Goal: Task Accomplishment & Management: Manage account settings

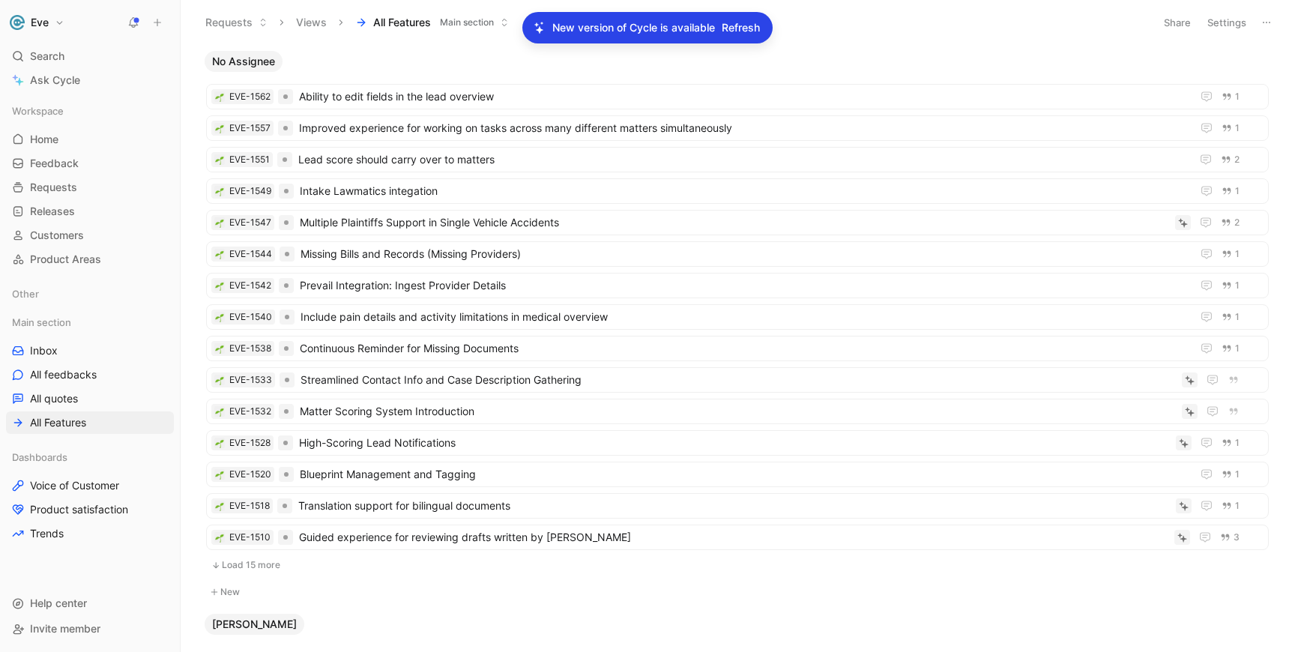
click at [745, 28] on span "Refresh" at bounding box center [741, 28] width 38 height 18
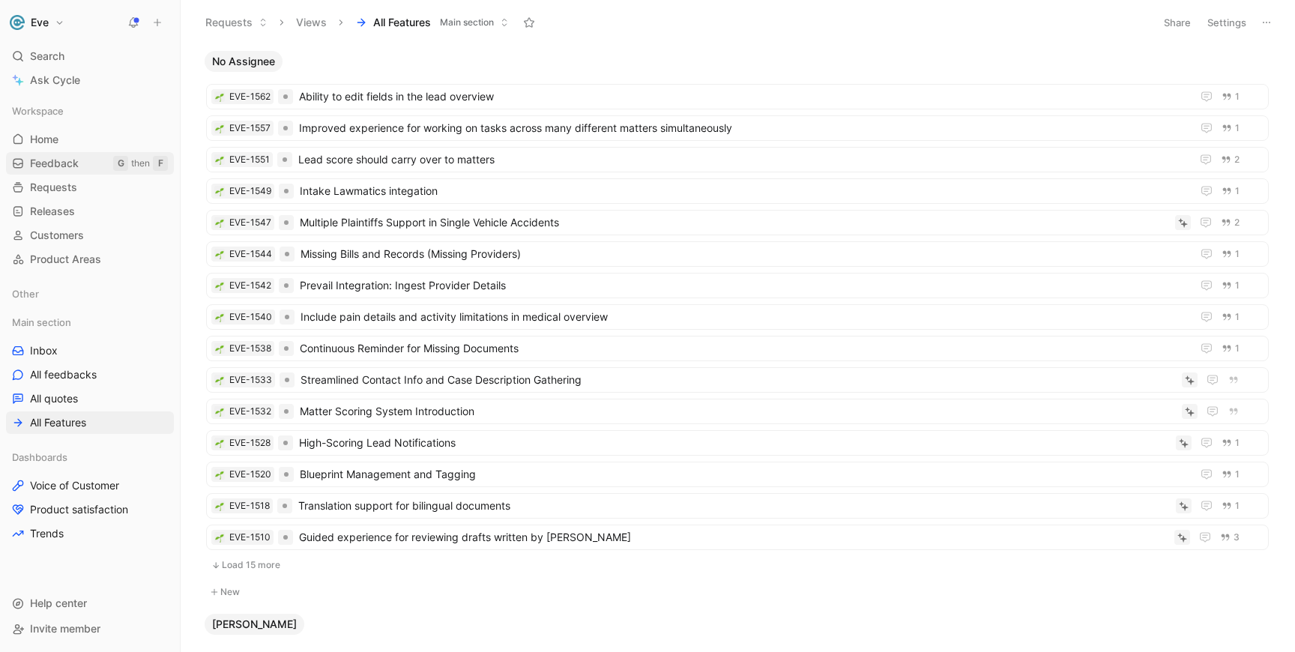
click at [86, 158] on link "Feedback G then F" at bounding box center [90, 163] width 168 height 22
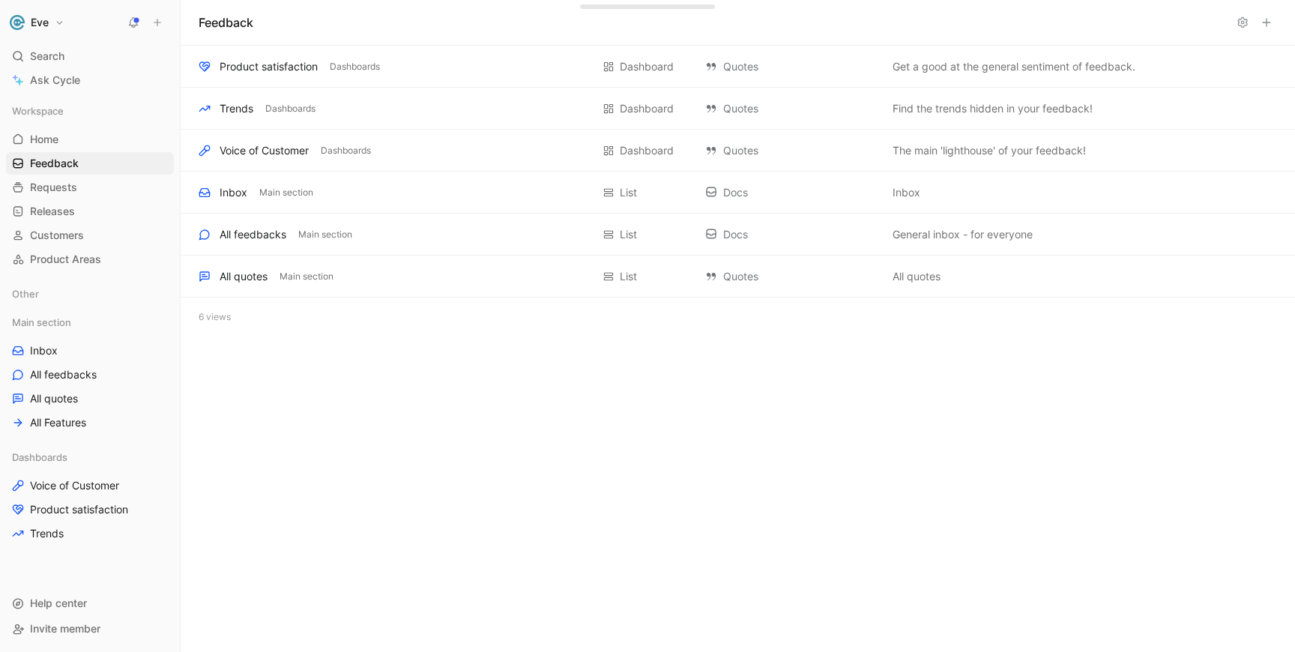
click at [65, 338] on div "Main section Inbox All feedbacks All quotes All Features" at bounding box center [90, 372] width 168 height 123
click at [54, 347] on span "Inbox" at bounding box center [44, 350] width 28 height 15
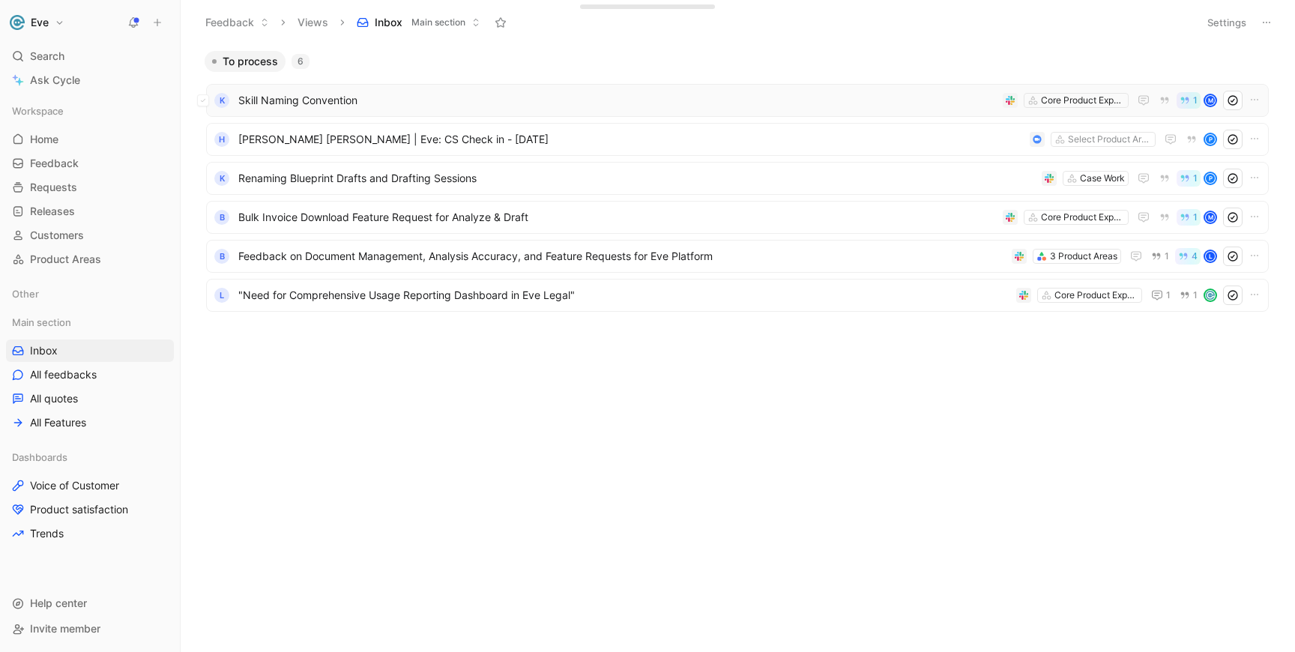
click at [396, 106] on span "Skill Naming Convention" at bounding box center [617, 100] width 759 height 18
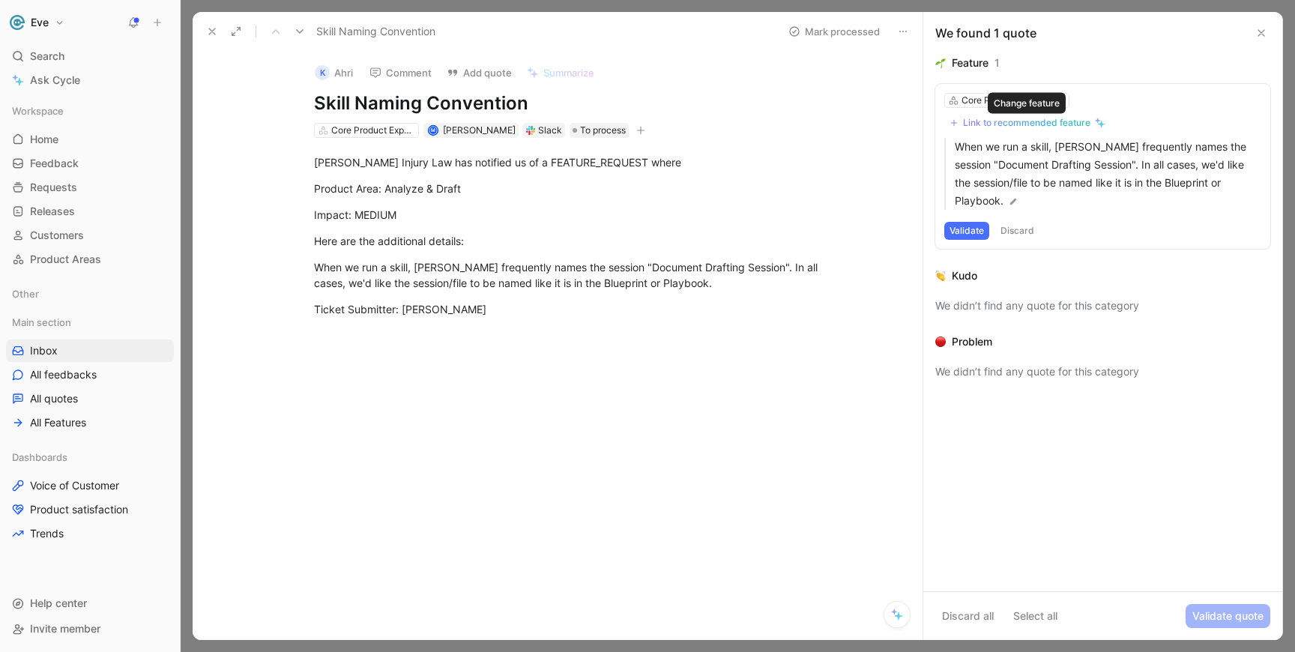
click at [1003, 122] on div "Link to recommended feature" at bounding box center [1026, 123] width 127 height 12
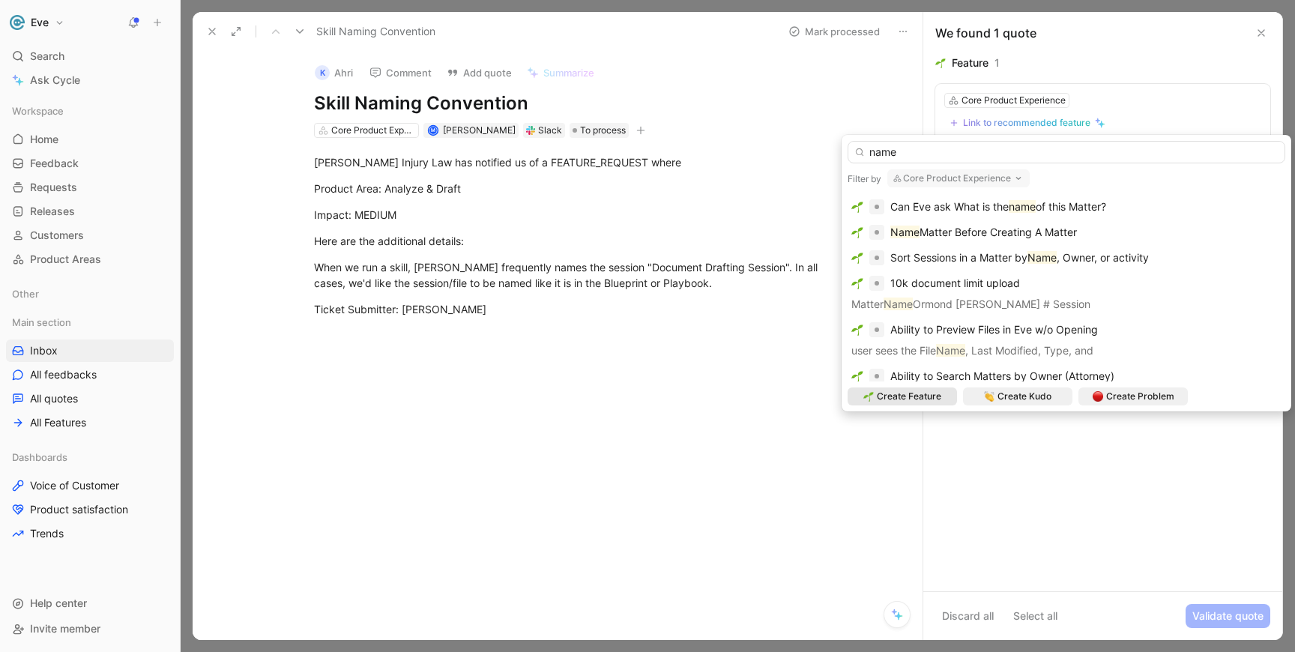
click at [886, 155] on input "name" at bounding box center [1067, 152] width 438 height 22
type input "session"
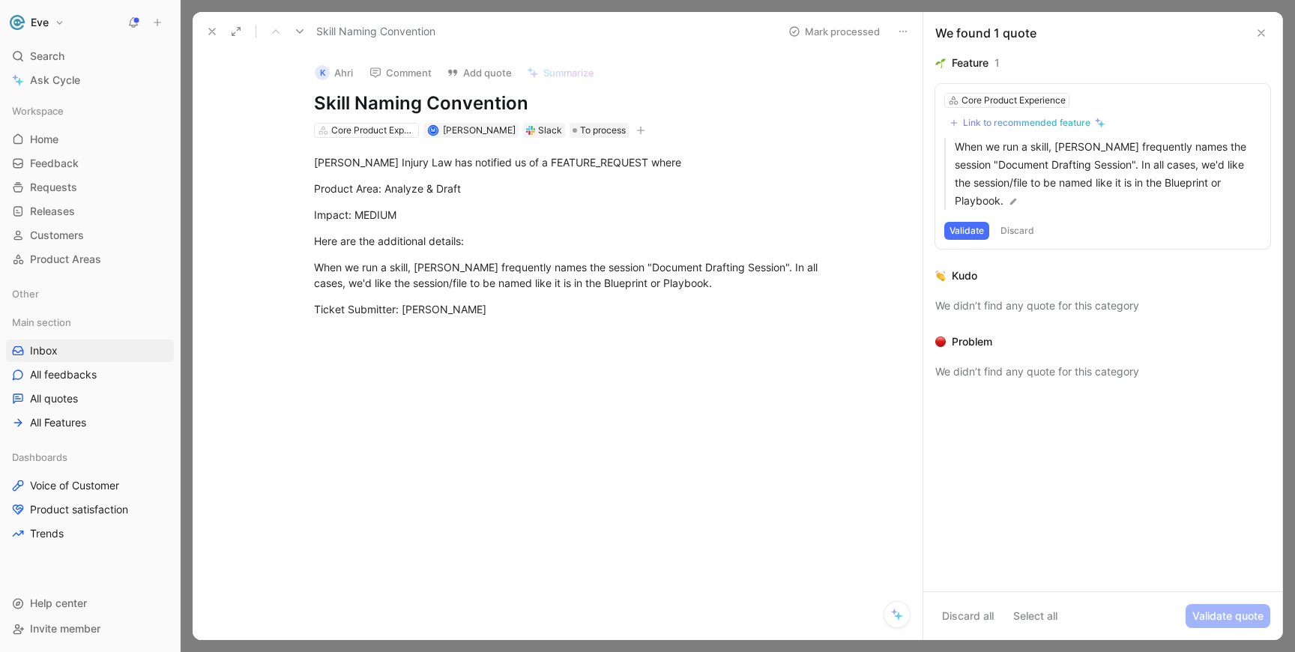
click at [361, 106] on h1 "Skill Naming Convention" at bounding box center [573, 103] width 519 height 24
click at [984, 121] on div "Link to recommended feature" at bounding box center [1026, 123] width 127 height 12
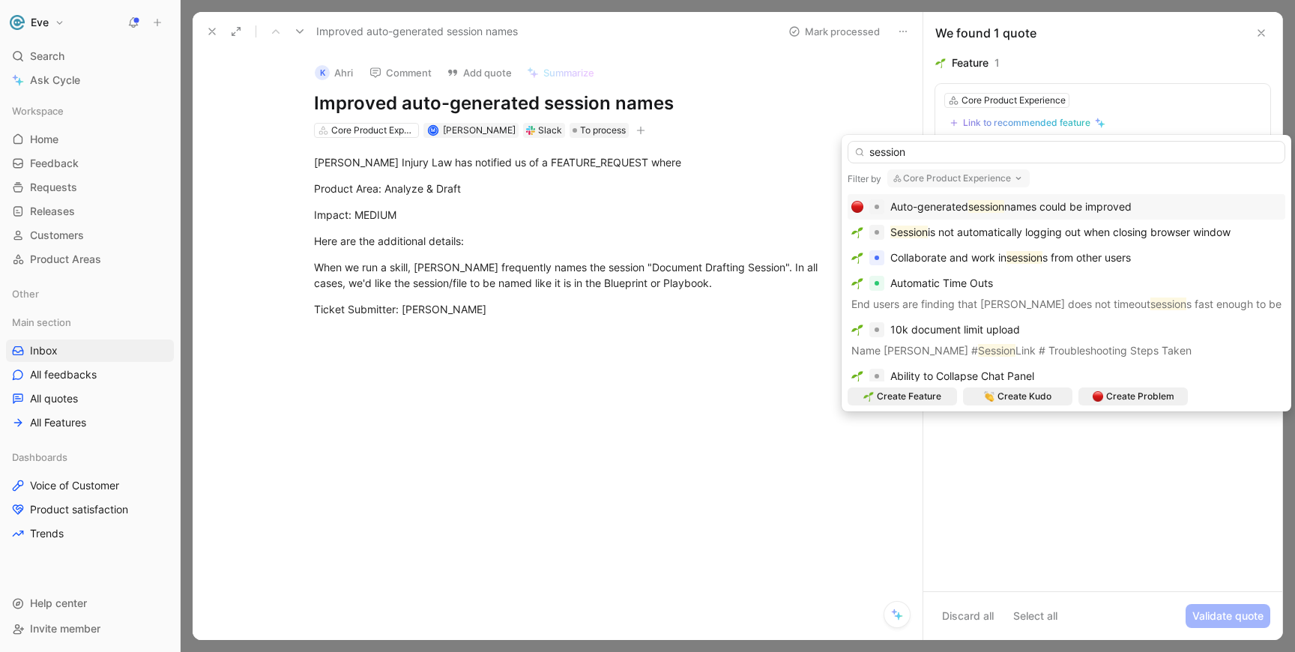
type input "session"
click at [911, 206] on span "Auto-generated" at bounding box center [930, 206] width 78 height 13
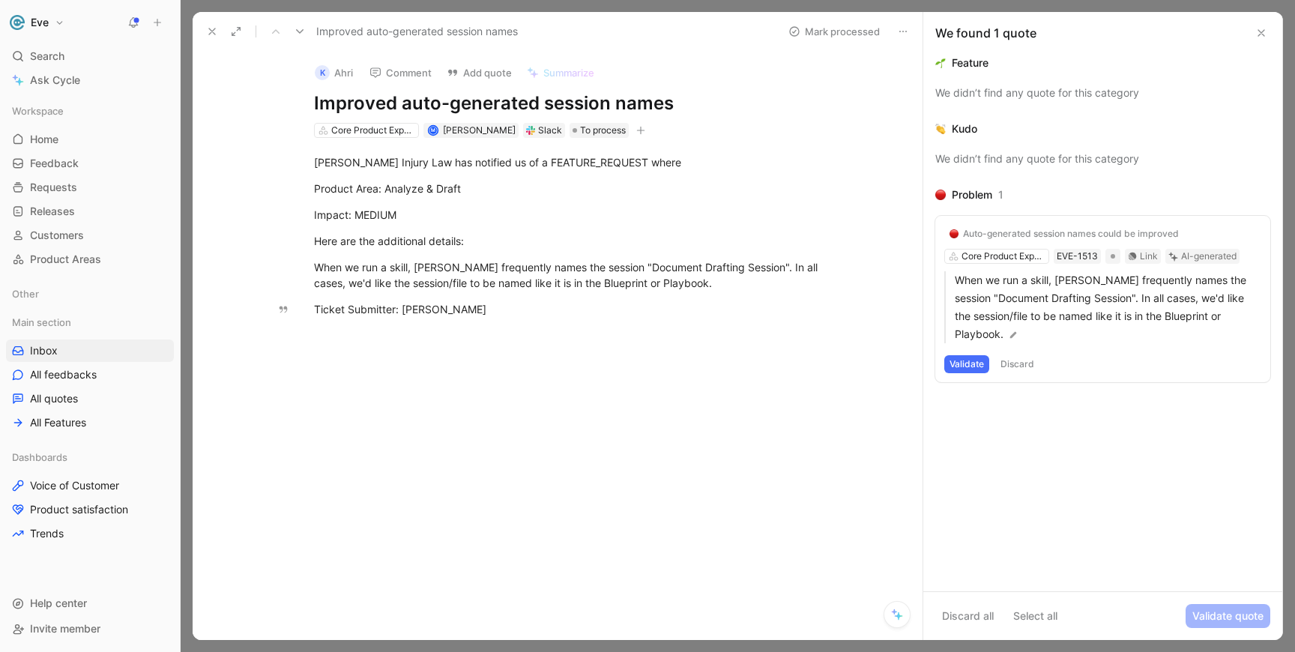
click at [969, 370] on button "Validate" at bounding box center [967, 364] width 45 height 18
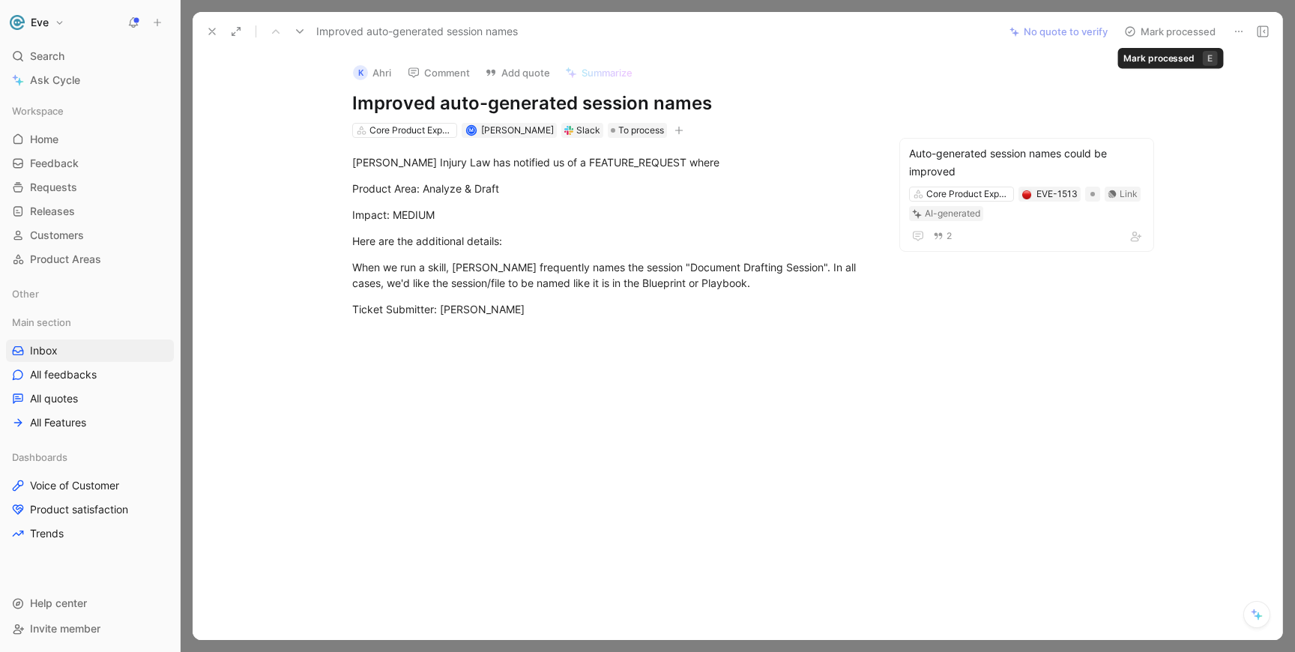
click at [1188, 25] on button "Mark processed" at bounding box center [1170, 31] width 105 height 21
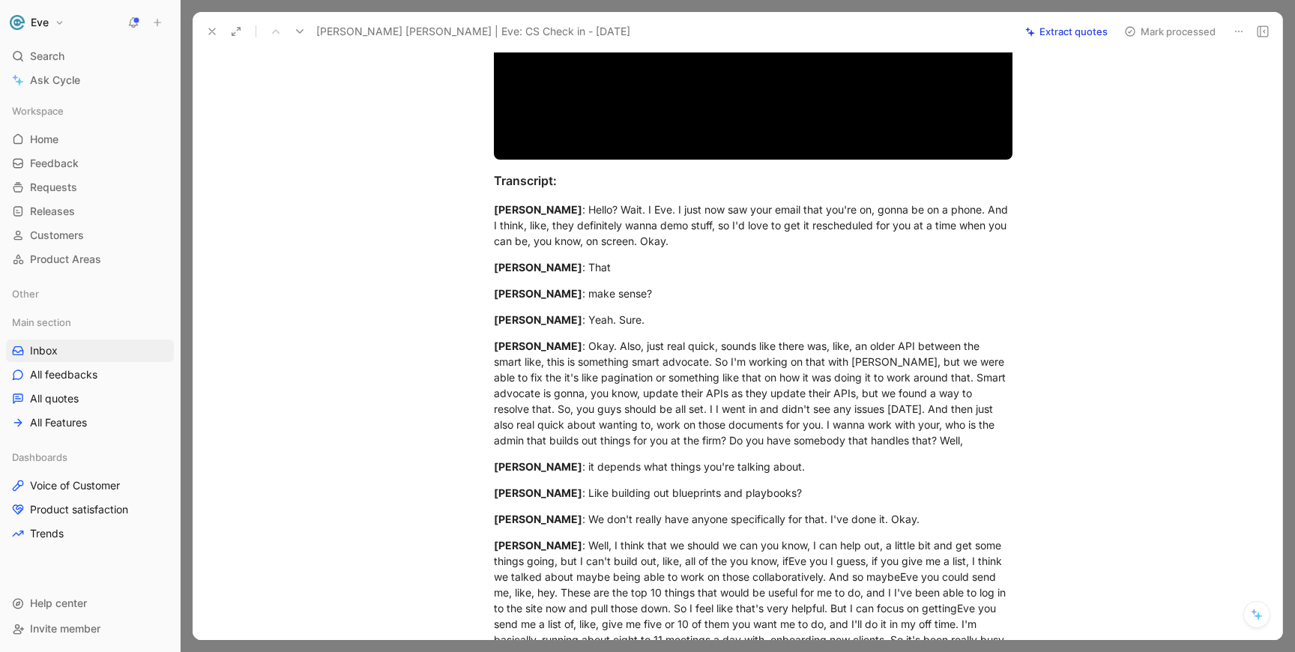
scroll to position [295, 0]
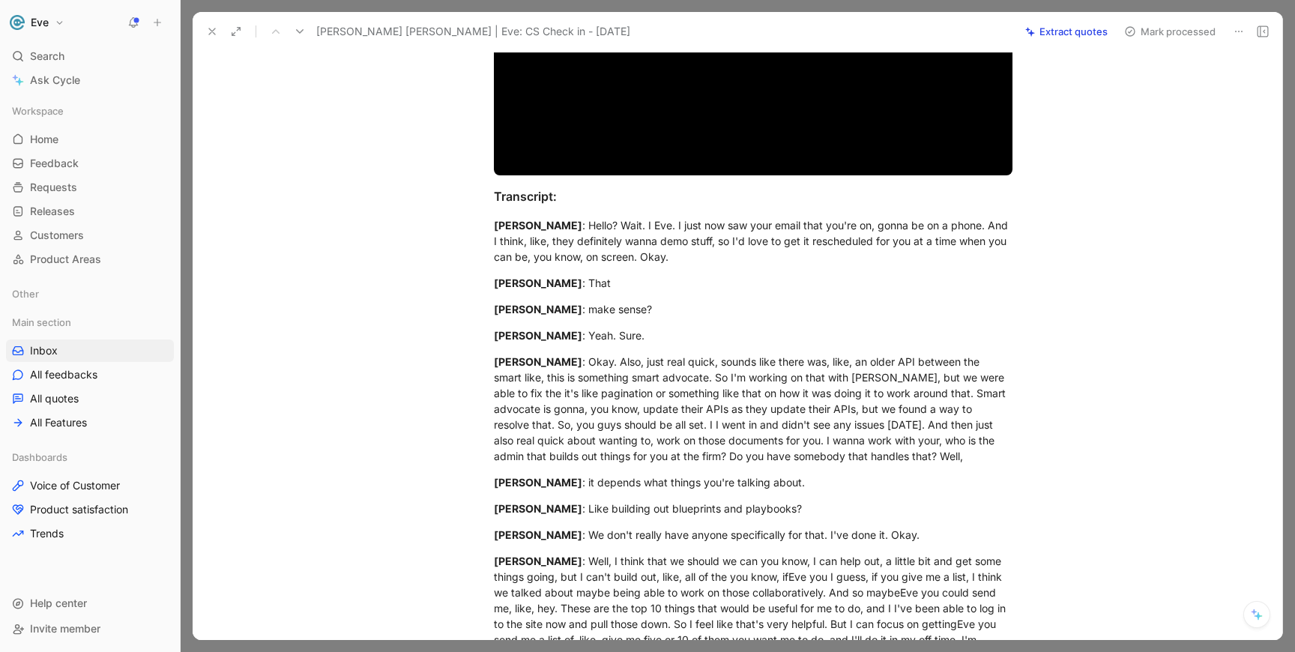
click at [1237, 31] on icon at bounding box center [1239, 31] width 12 height 12
click at [1178, 82] on div "Delete" at bounding box center [1175, 85] width 135 height 18
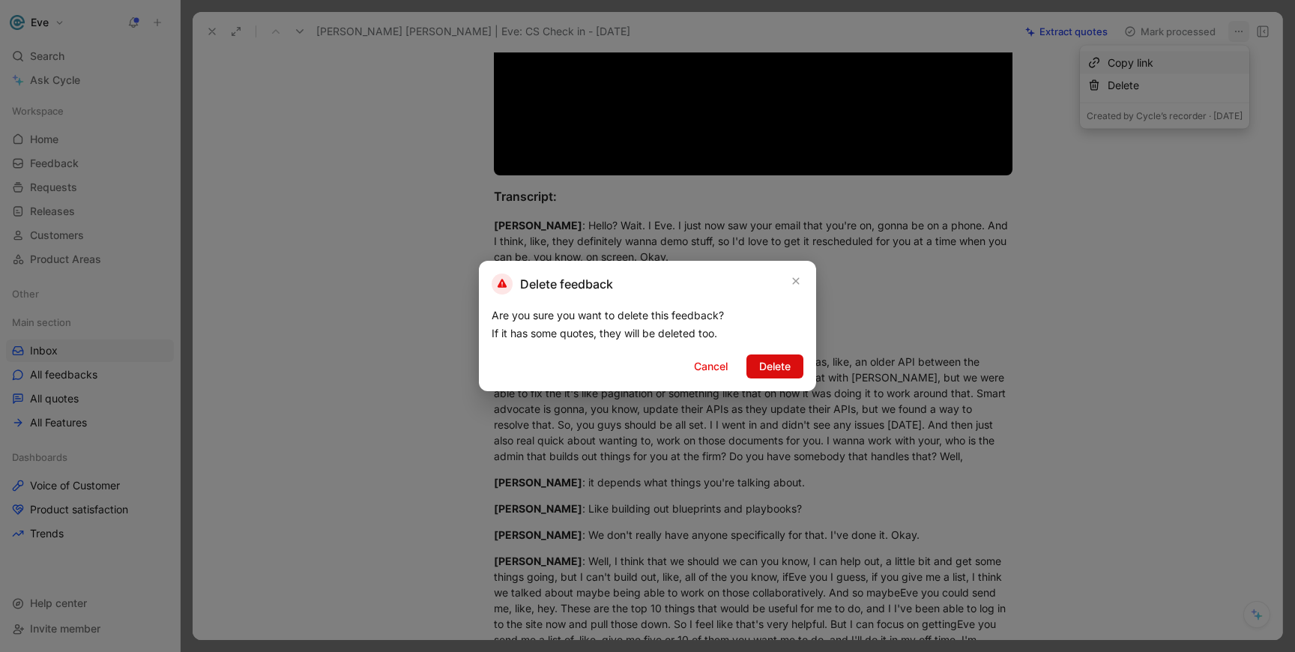
click at [791, 368] on button "Delete" at bounding box center [775, 367] width 57 height 24
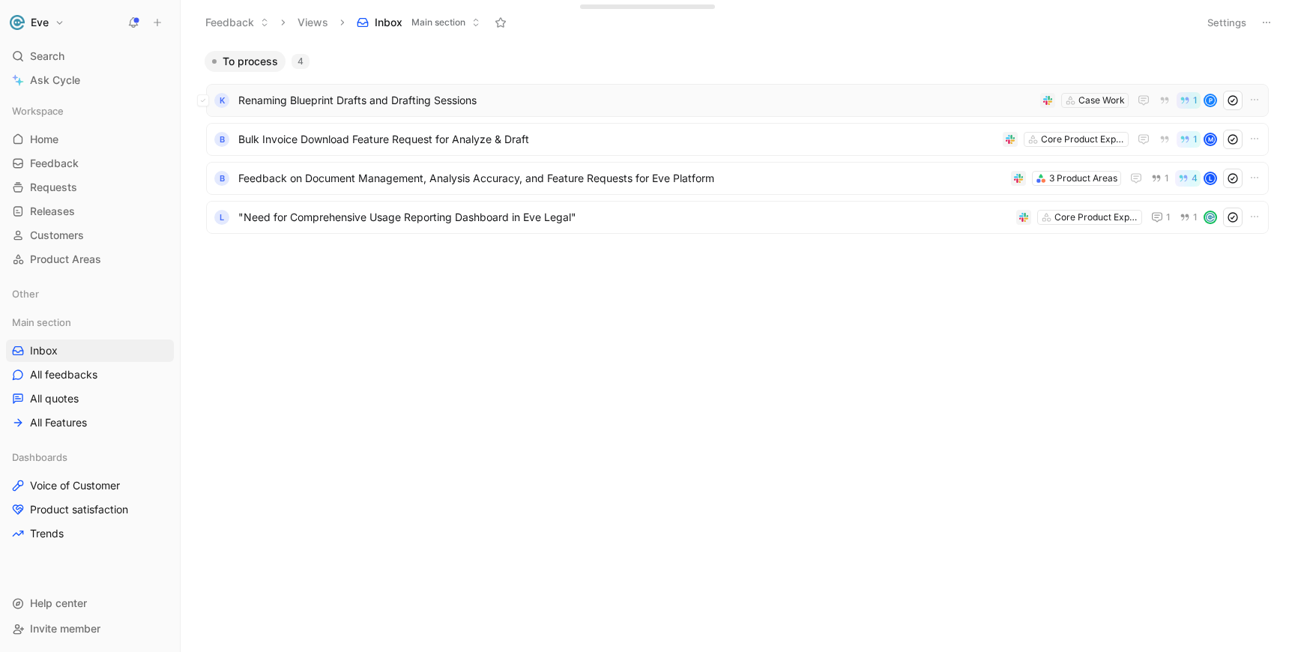
click at [346, 93] on span "Renaming Blueprint Drafts and Drafting Sessions" at bounding box center [636, 100] width 796 height 18
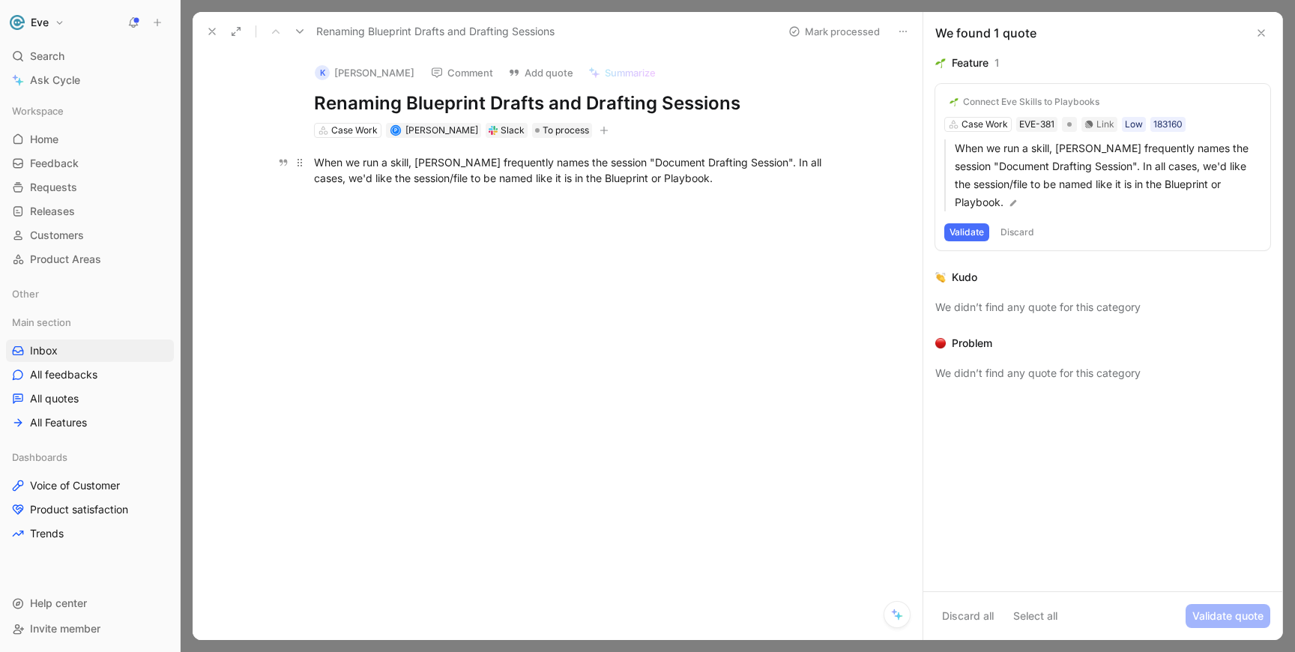
drag, startPoint x: 369, startPoint y: 166, endPoint x: 627, endPoint y: 175, distance: 258.1
click at [627, 175] on div "When we run a skill, [PERSON_NAME] frequently names the session "Document Draft…" at bounding box center [573, 169] width 519 height 31
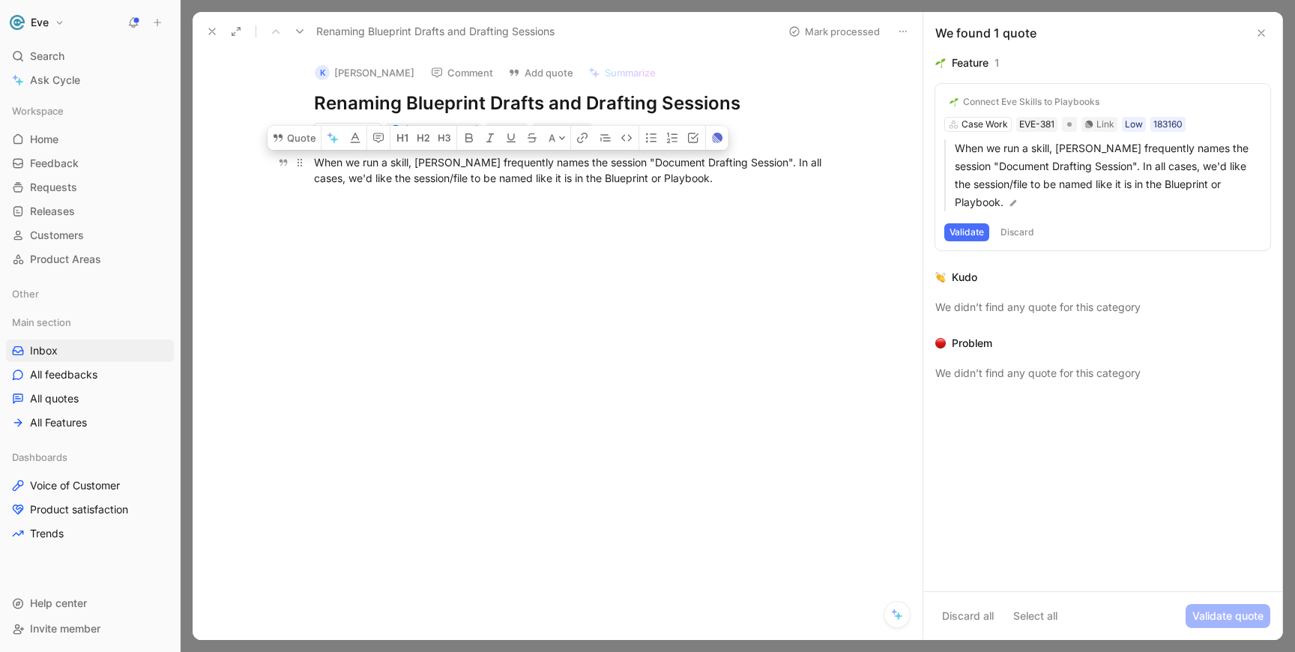
click at [627, 175] on div "When we run a skill, [PERSON_NAME] frequently names the session "Document Draft…" at bounding box center [573, 169] width 519 height 31
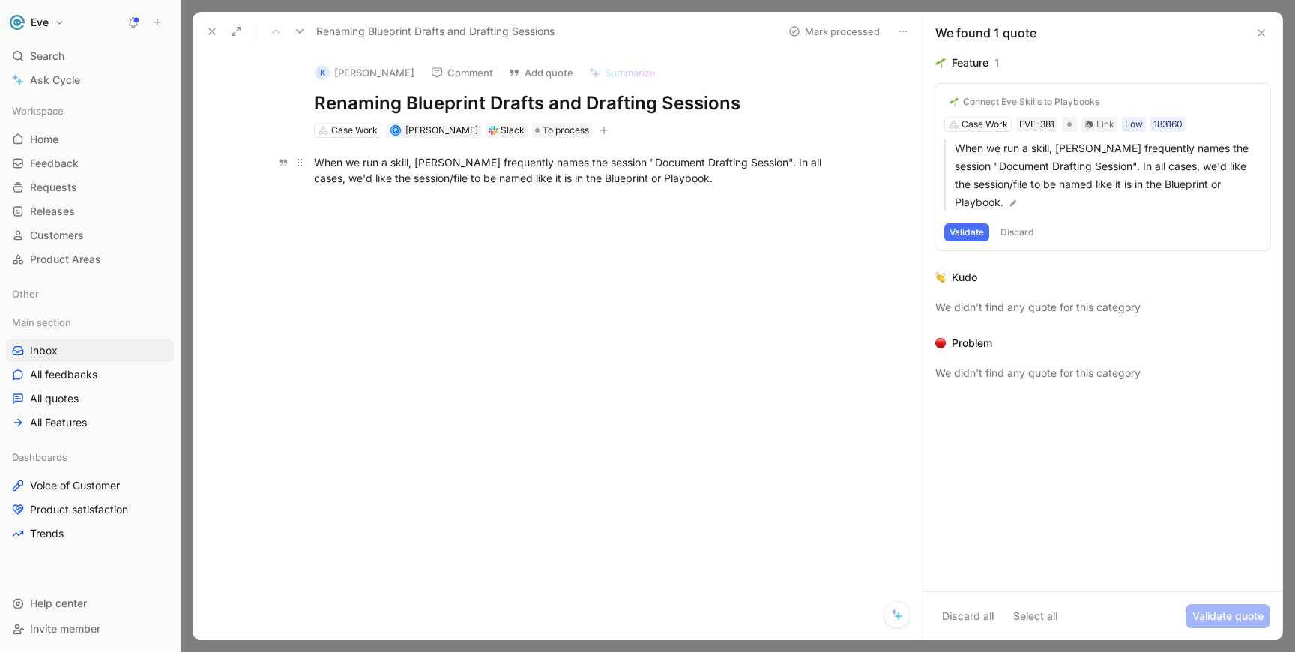
click at [627, 175] on div "When we run a skill, [PERSON_NAME] frequently names the session "Document Draft…" at bounding box center [573, 169] width 519 height 31
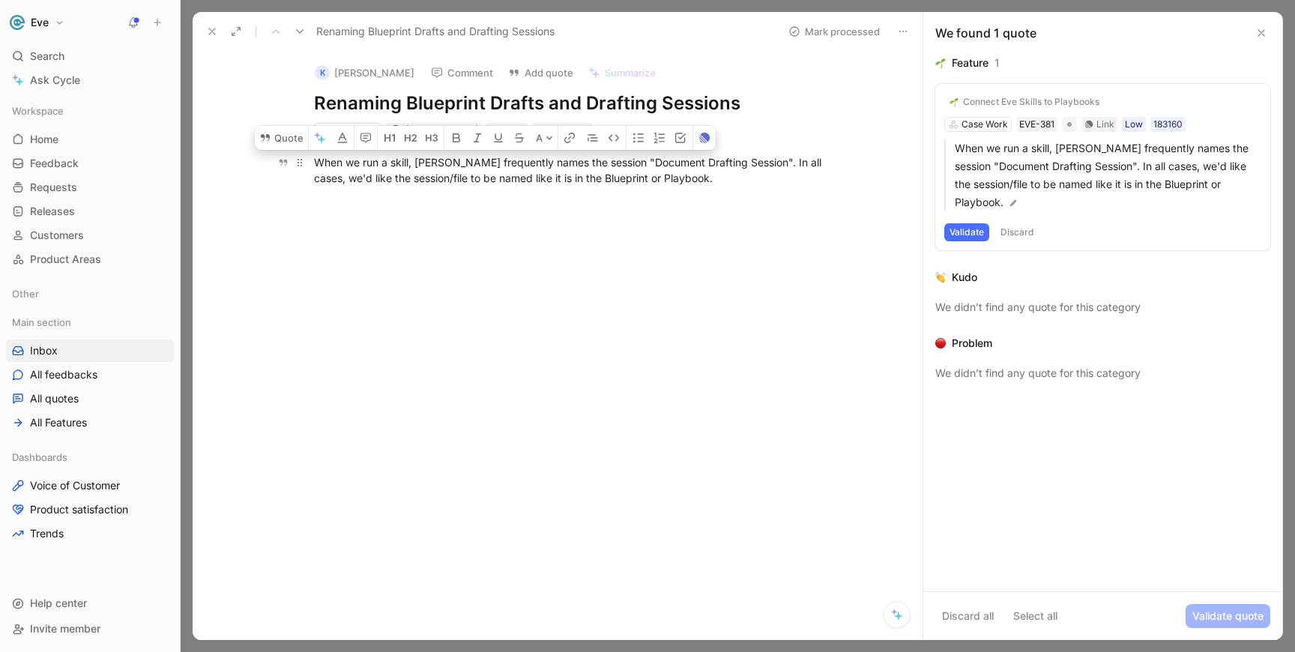
click at [642, 169] on div "When we run a skill, [PERSON_NAME] frequently names the session "Document Draft…" at bounding box center [573, 169] width 519 height 31
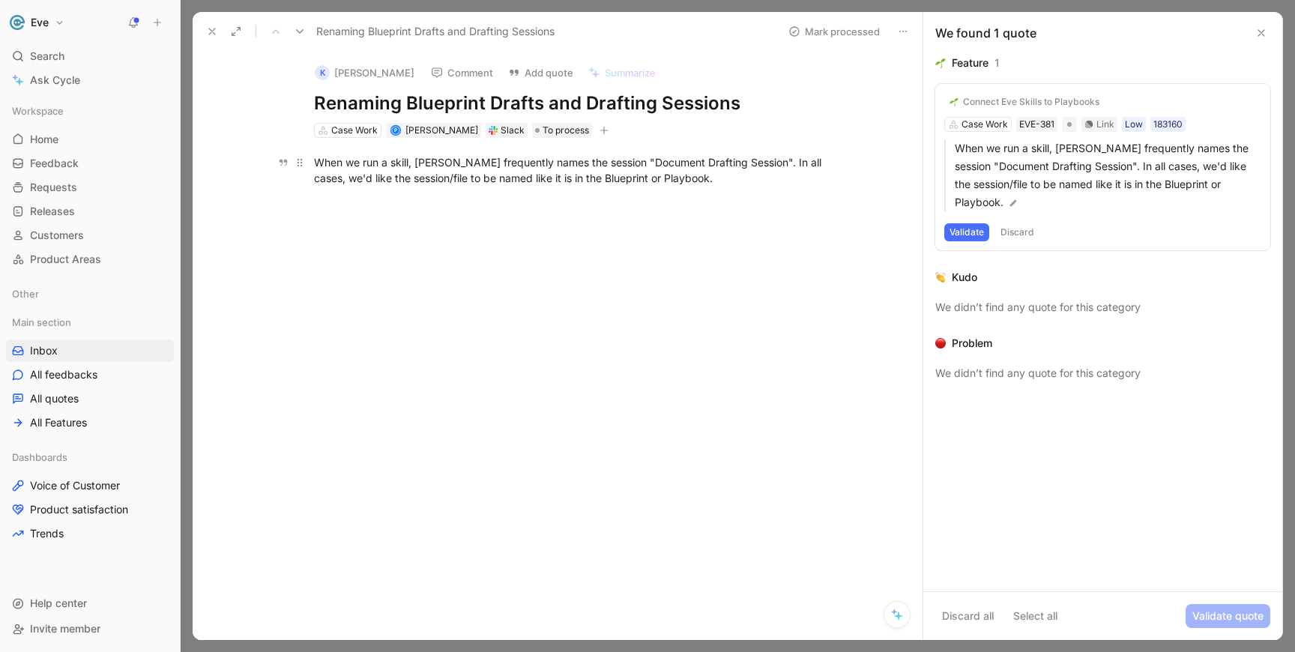
click at [316, 162] on div "When we run a skill, [PERSON_NAME] frequently names the session "Document Draft…" at bounding box center [573, 169] width 519 height 31
drag, startPoint x: 314, startPoint y: 162, endPoint x: 747, endPoint y: 183, distance: 433.1
click at [747, 183] on div "When we run a skill, [PERSON_NAME] frequently names the session "Document Draft…" at bounding box center [573, 169] width 519 height 31
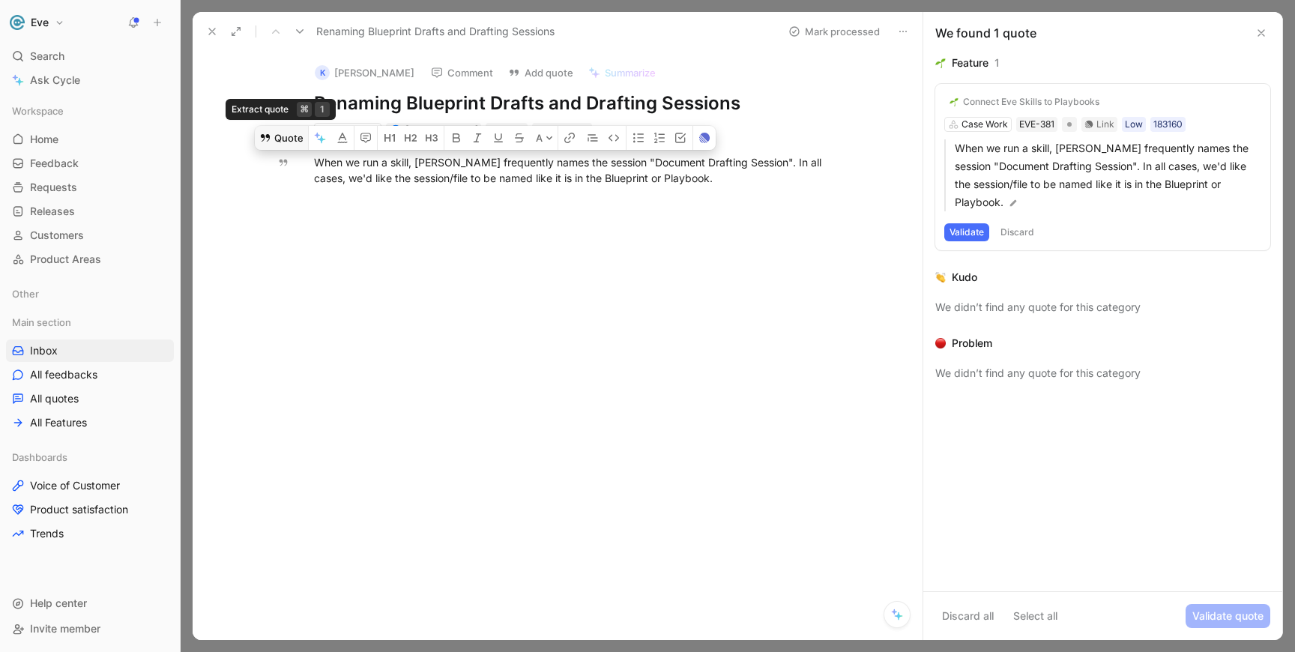
click at [286, 138] on button "Quote" at bounding box center [281, 138] width 53 height 24
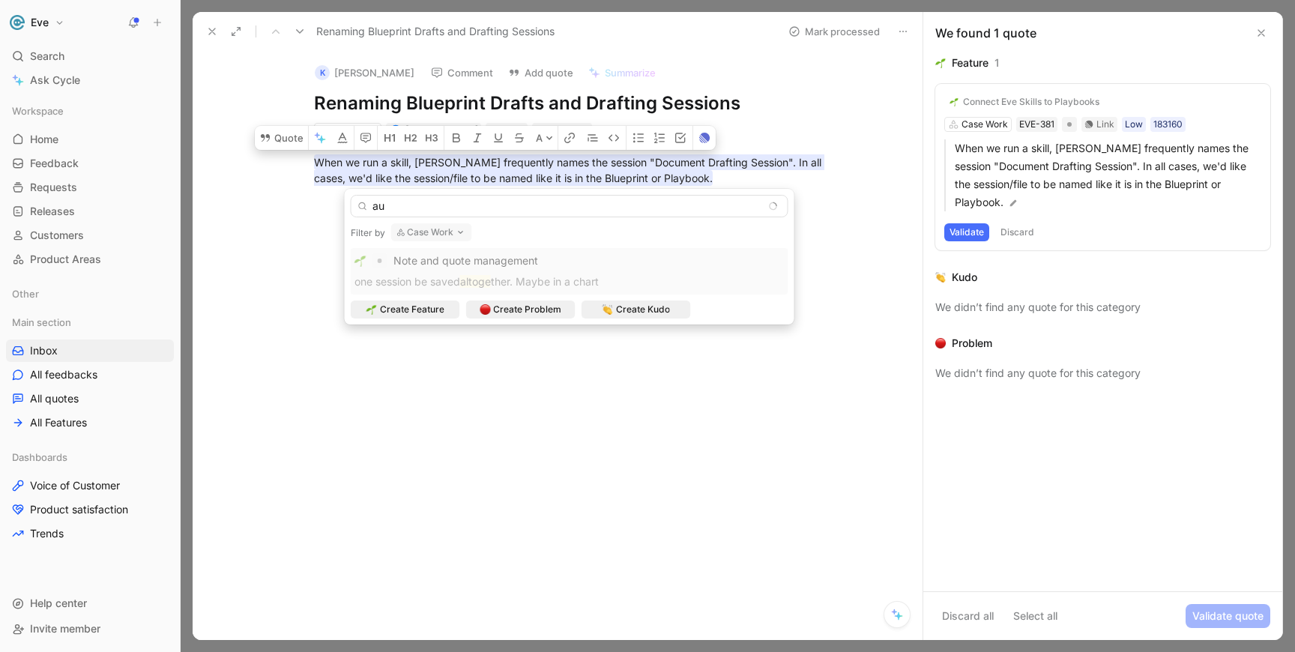
type input "a"
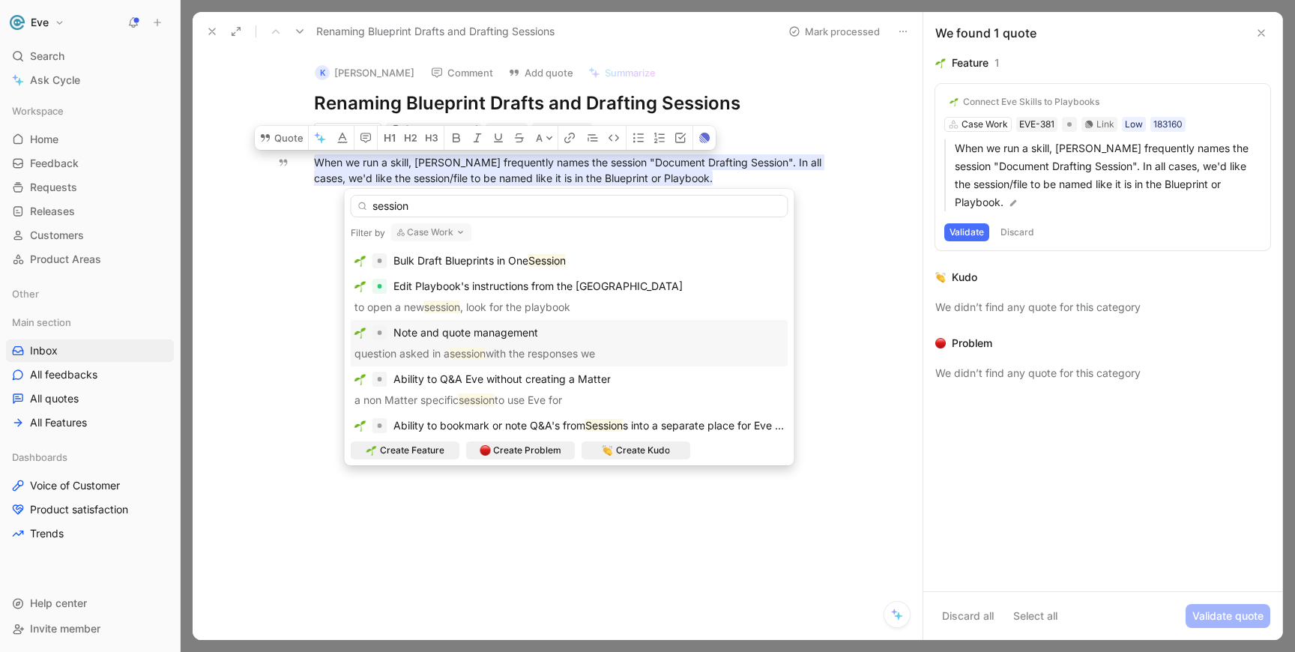
type input "session"
click at [433, 227] on button "Case Work" at bounding box center [431, 232] width 81 height 18
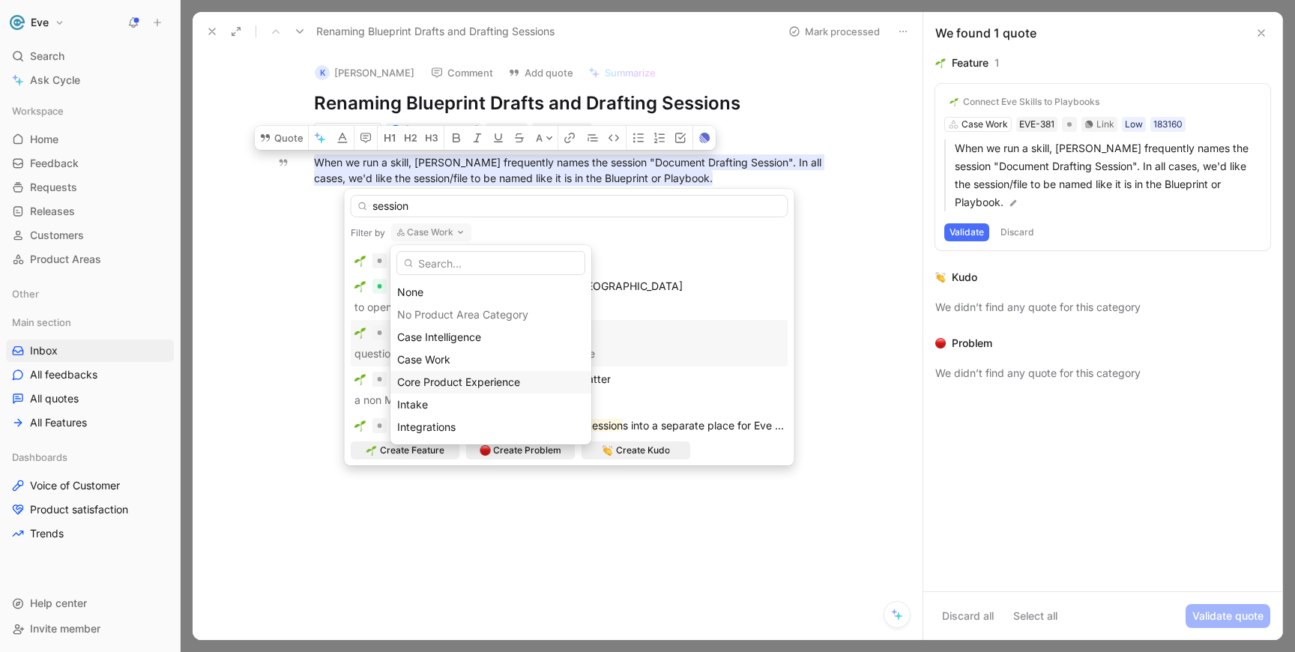
click at [475, 382] on span "Core Product Experience" at bounding box center [458, 382] width 123 height 13
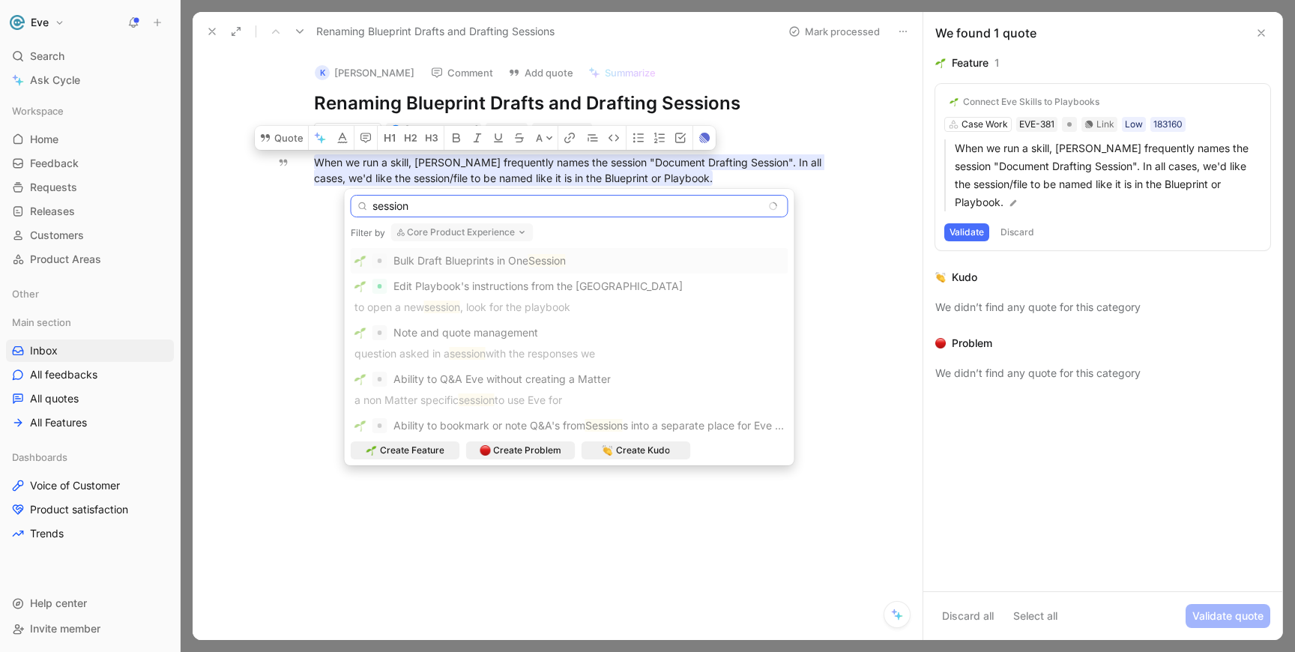
click at [412, 208] on input "session" at bounding box center [570, 206] width 438 height 22
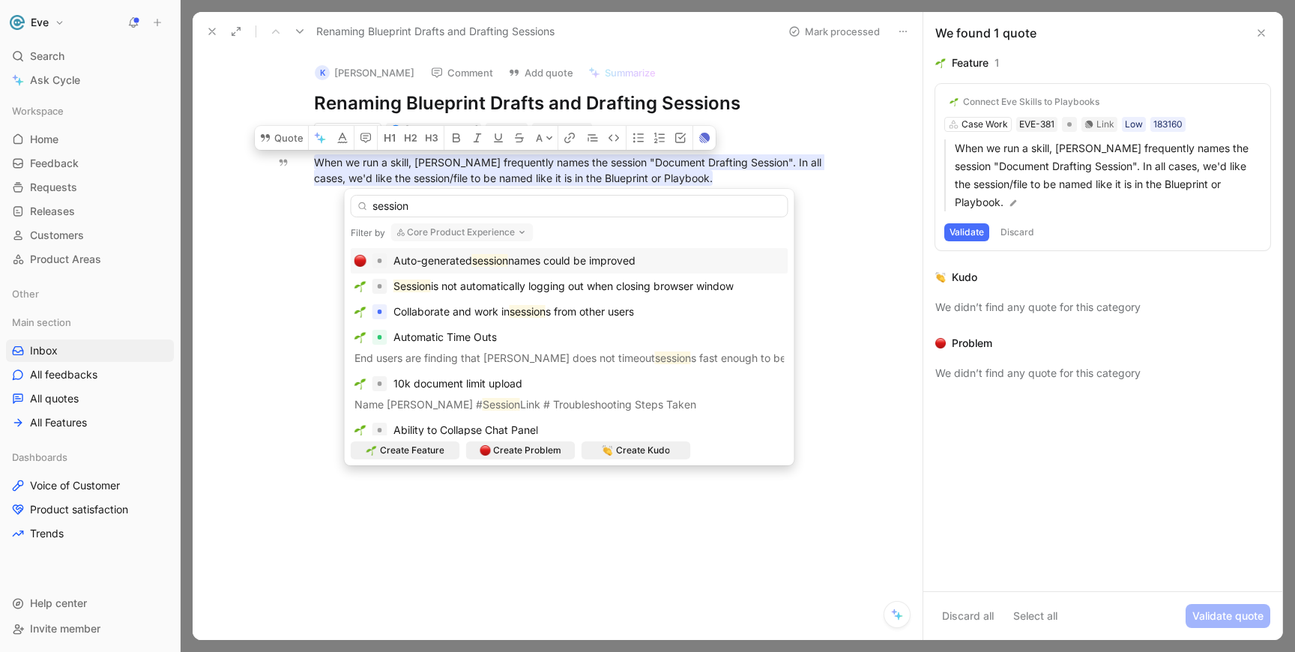
click at [463, 259] on span "Auto-generated" at bounding box center [433, 260] width 79 height 13
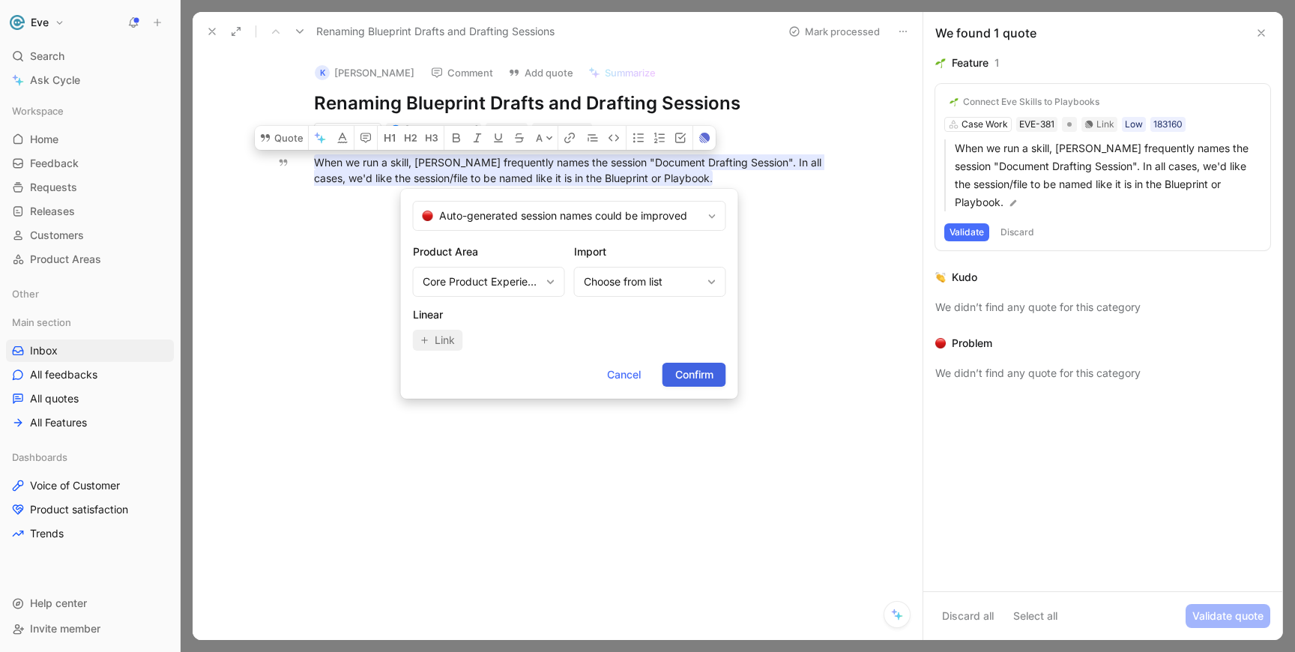
click at [697, 373] on span "Confirm" at bounding box center [694, 375] width 38 height 18
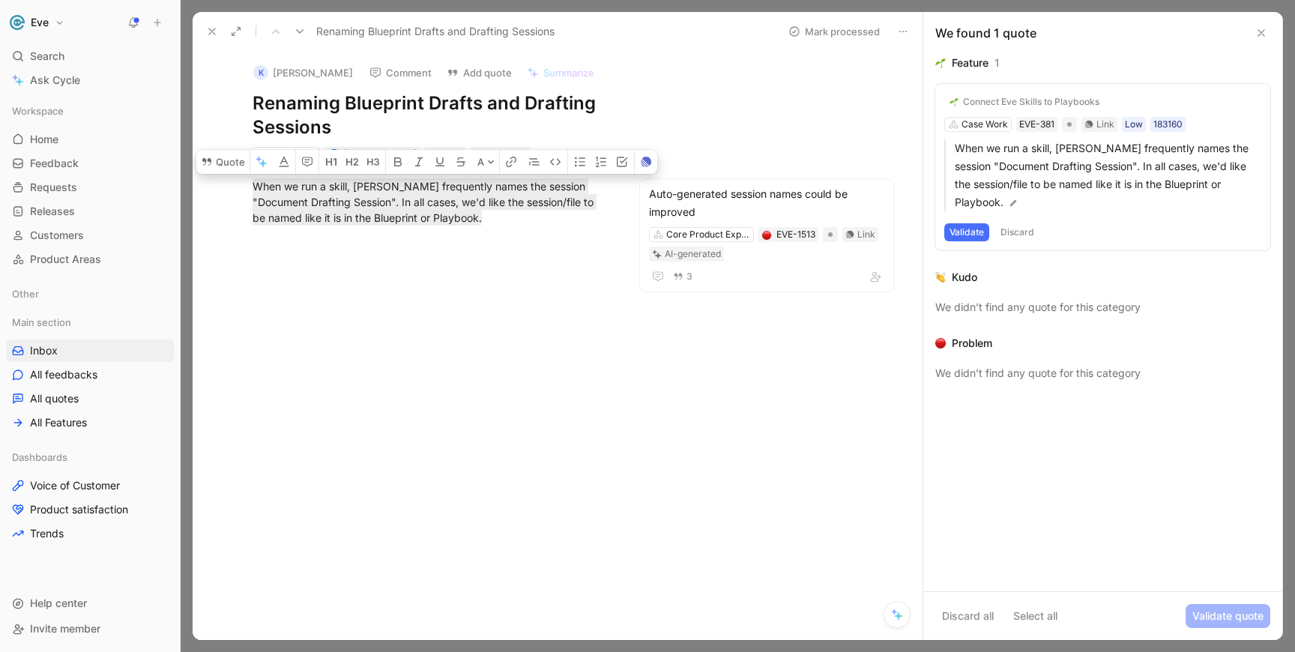
click at [525, 241] on div "When we run a skill, [PERSON_NAME] frequently names the session "Document Draft…" at bounding box center [431, 202] width 415 height 80
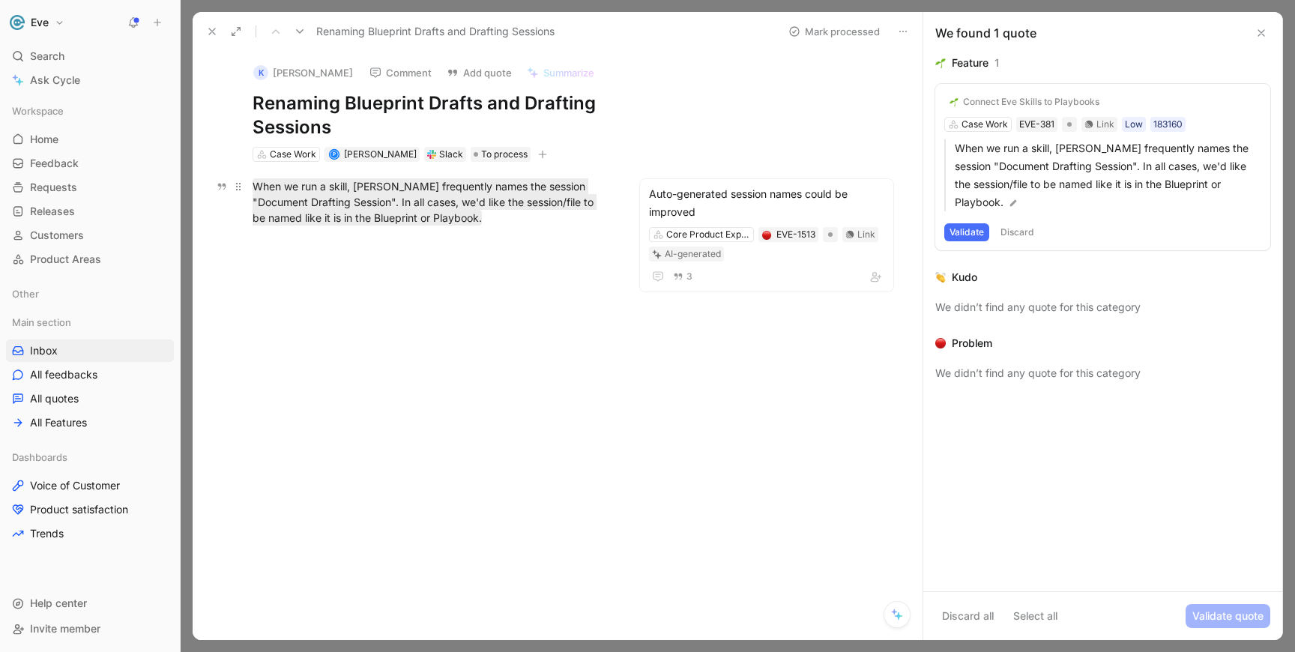
drag, startPoint x: 253, startPoint y: 188, endPoint x: 460, endPoint y: 217, distance: 209.0
click at [460, 217] on div "When we run a skill, [PERSON_NAME] frequently names the session "Document Draft…" at bounding box center [432, 201] width 358 height 47
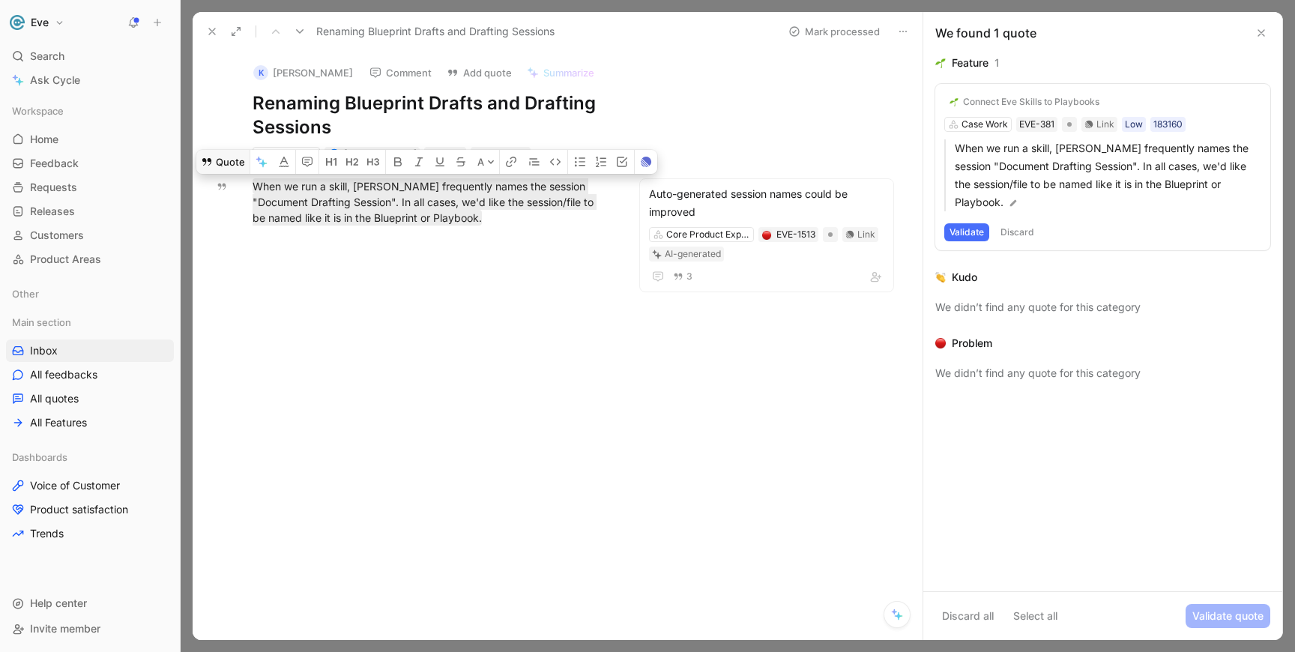
click at [207, 166] on icon at bounding box center [207, 162] width 12 height 12
click at [223, 163] on button "Quote" at bounding box center [222, 162] width 53 height 24
click at [419, 238] on div "When we run a skill, [PERSON_NAME] frequently names the session "Document Draft…" at bounding box center [431, 202] width 415 height 80
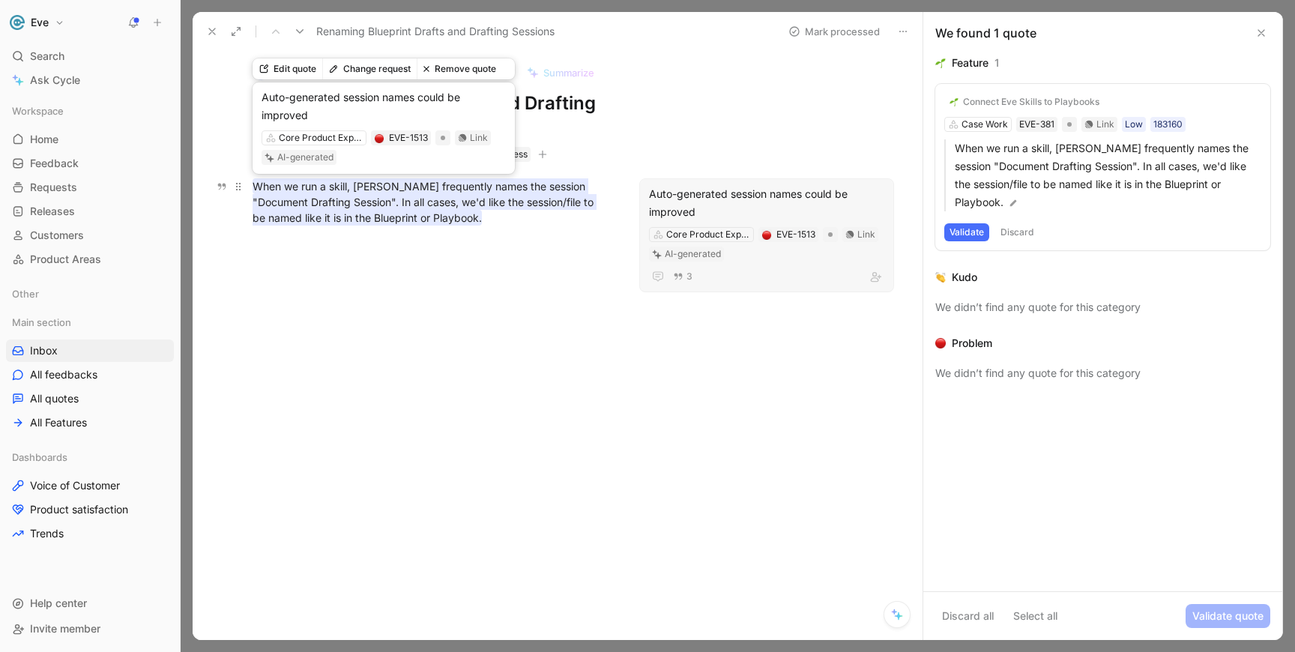
click at [371, 200] on mark "When we run a skill, [PERSON_NAME] frequently names the session "Document Draft…" at bounding box center [425, 201] width 344 height 47
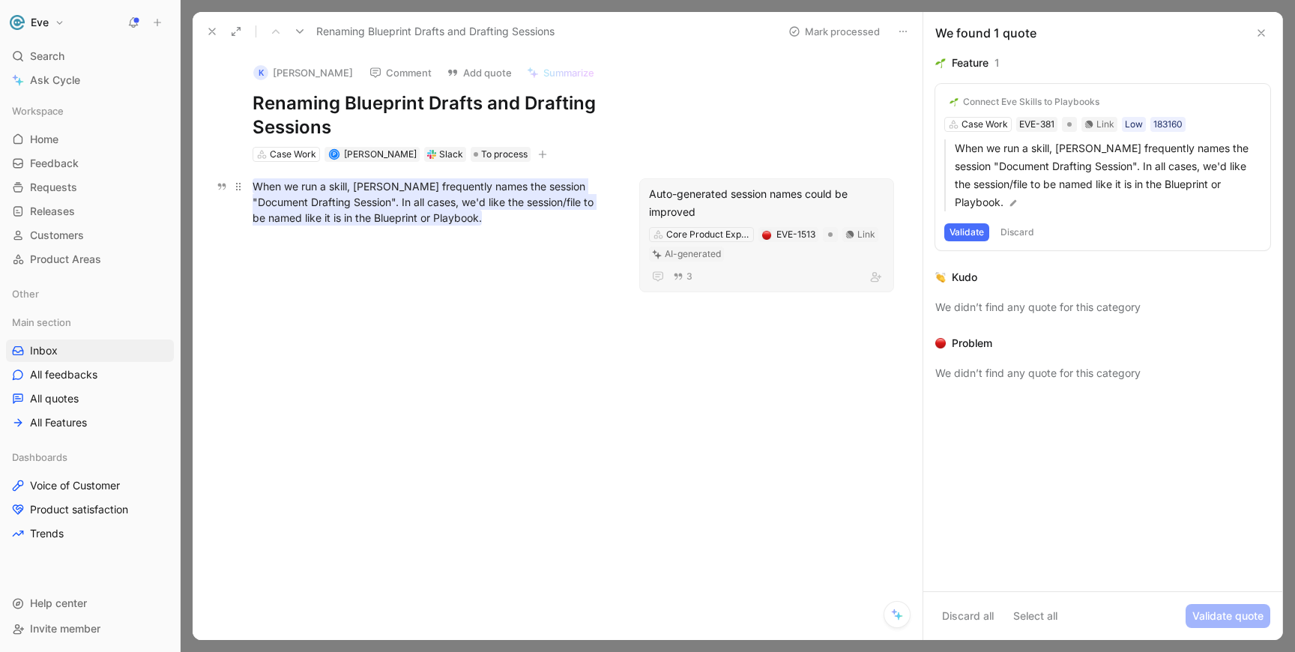
click at [355, 205] on mark "When we run a skill, [PERSON_NAME] frequently names the session "Document Draft…" at bounding box center [425, 201] width 344 height 47
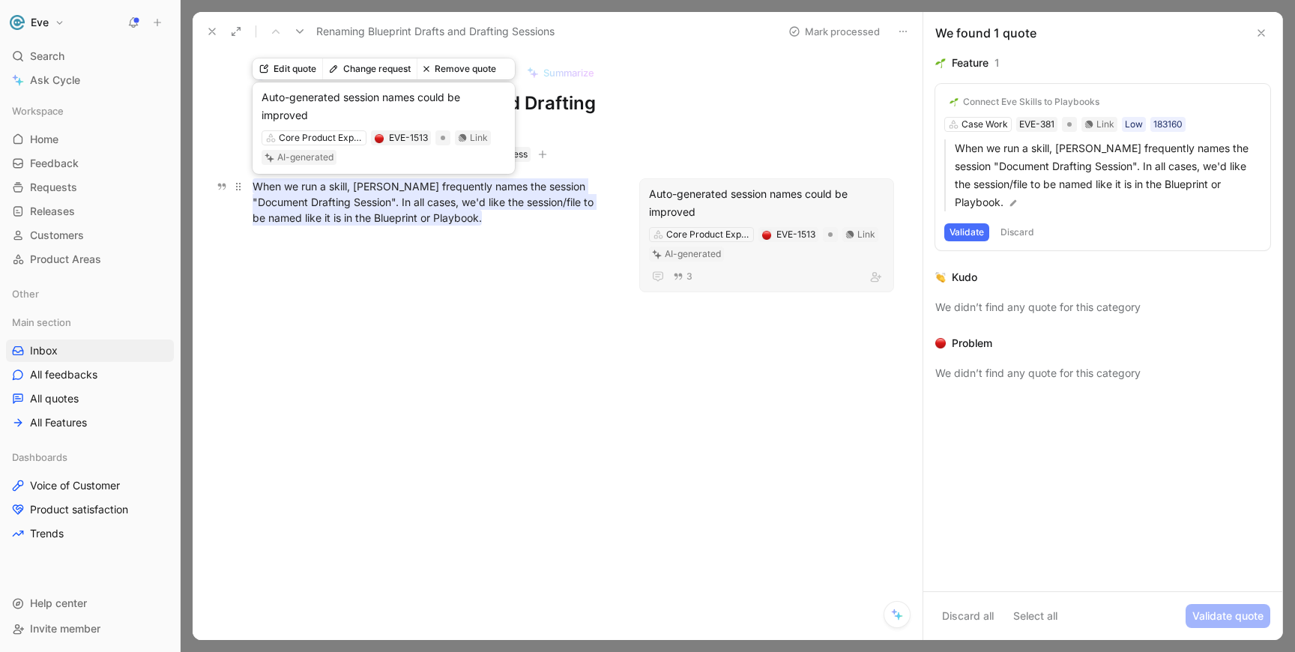
click at [355, 205] on mark "When we run a skill, [PERSON_NAME] frequently names the session "Document Draft…" at bounding box center [425, 201] width 344 height 47
click at [485, 212] on div "When we run a skill, [PERSON_NAME] frequently names the session "Document Draft…" at bounding box center [432, 201] width 358 height 47
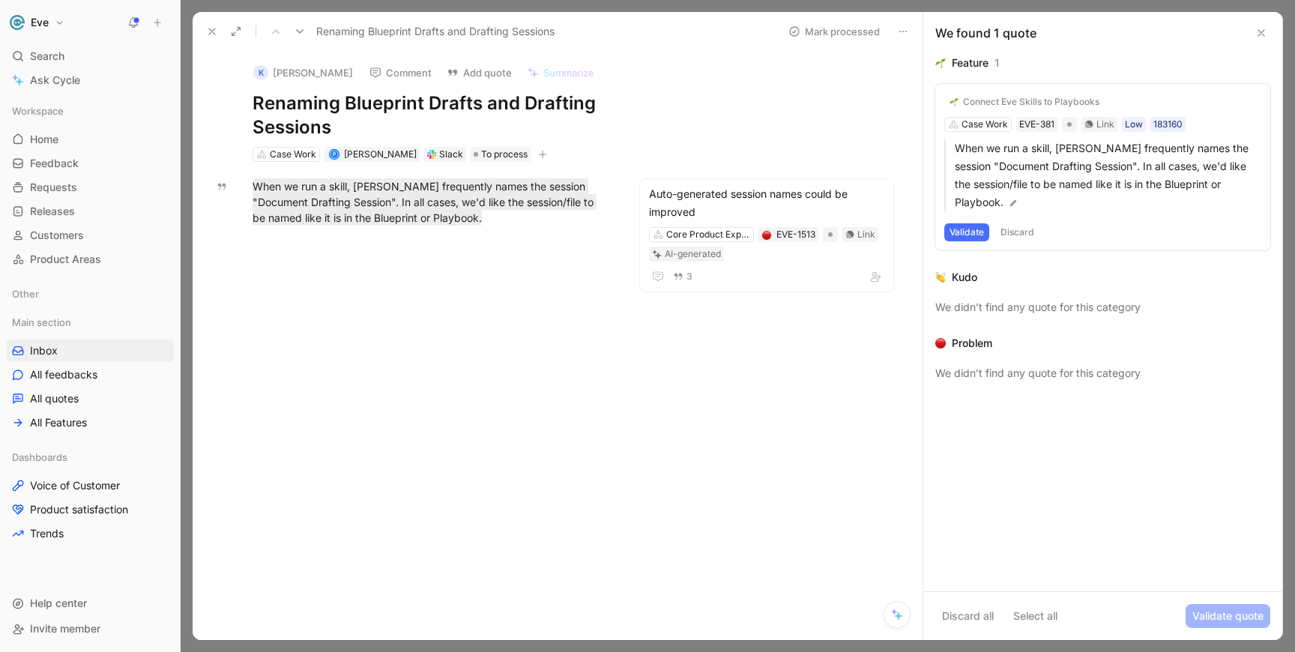
click at [1031, 232] on button "Discard" at bounding box center [1018, 232] width 44 height 18
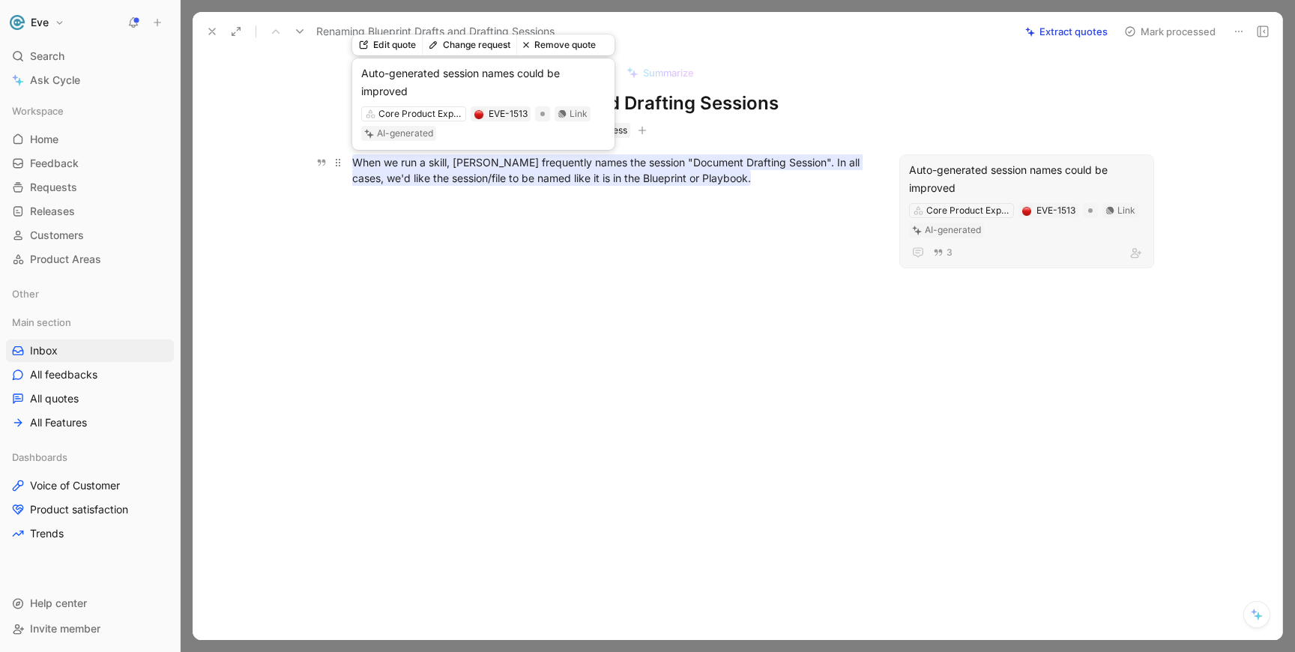
drag, startPoint x: 451, startPoint y: 171, endPoint x: 613, endPoint y: 172, distance: 162.7
click at [613, 172] on mark "When we run a skill, [PERSON_NAME] frequently names the session "Document Draft…" at bounding box center [607, 169] width 511 height 31
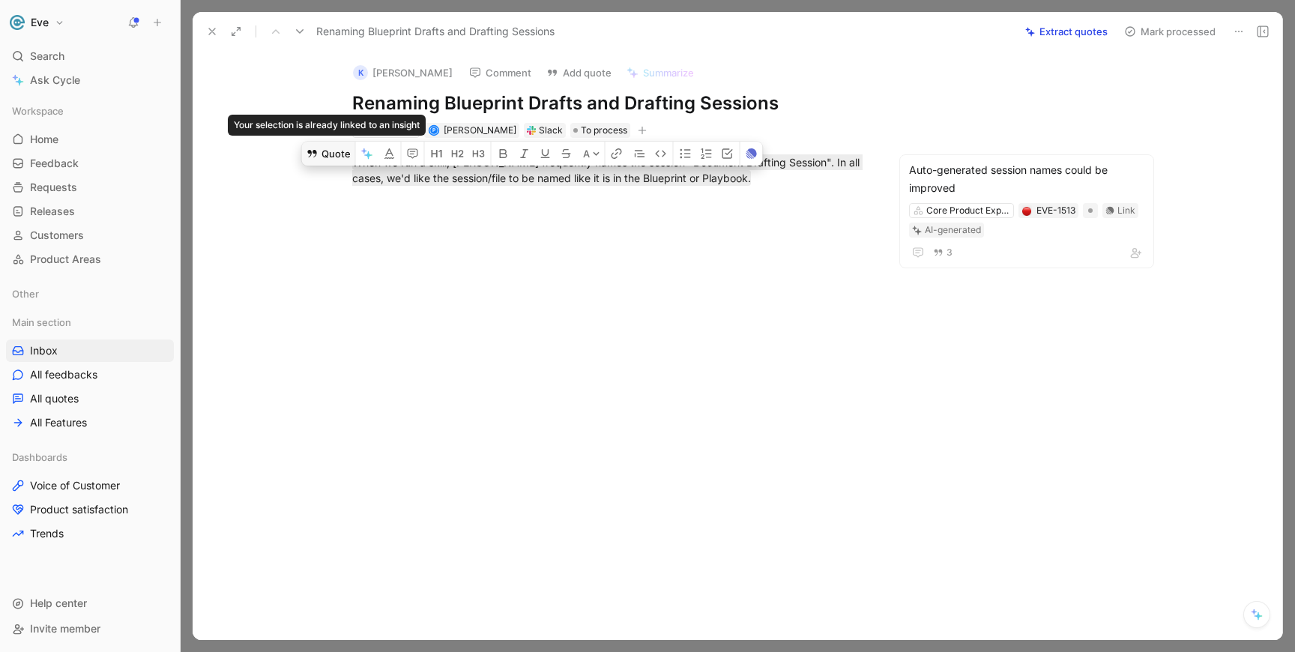
click at [319, 157] on button "Quote" at bounding box center [328, 154] width 53 height 24
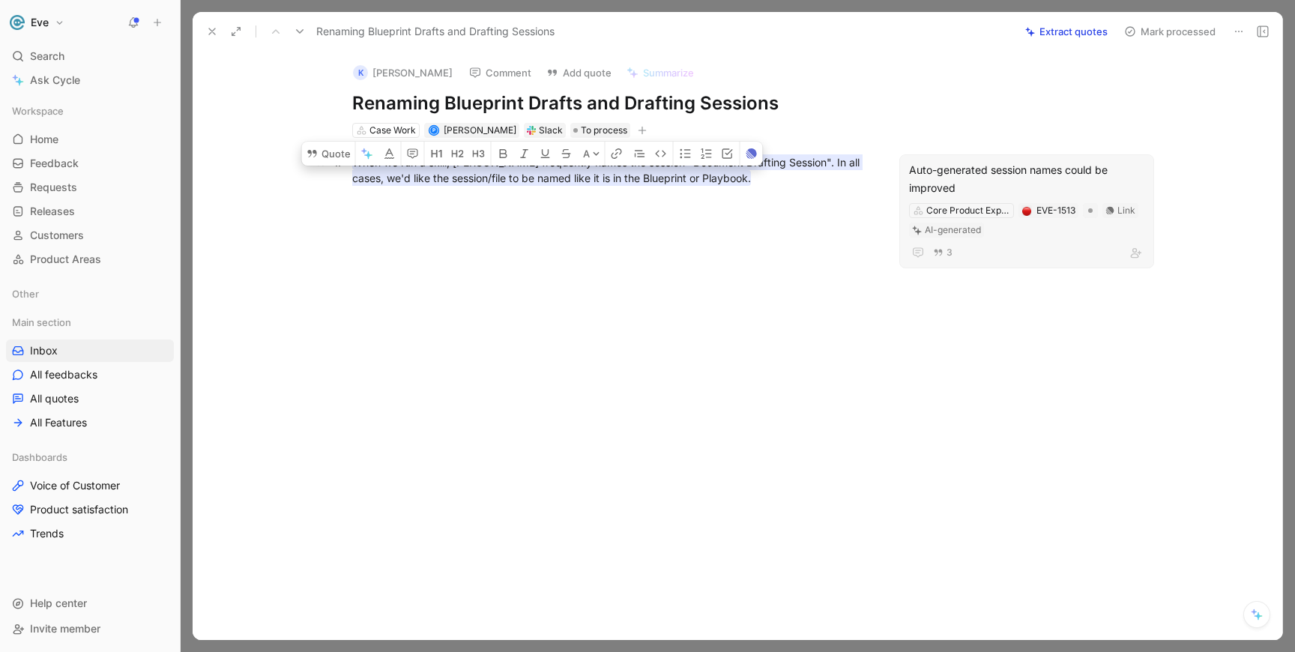
click at [788, 166] on mark "When we run a skill, [PERSON_NAME] frequently names the session "Document Draft…" at bounding box center [607, 169] width 511 height 31
click at [1020, 187] on div "Auto-generated session names could be improved" at bounding box center [1026, 179] width 235 height 36
click at [714, 215] on div at bounding box center [611, 300] width 775 height 196
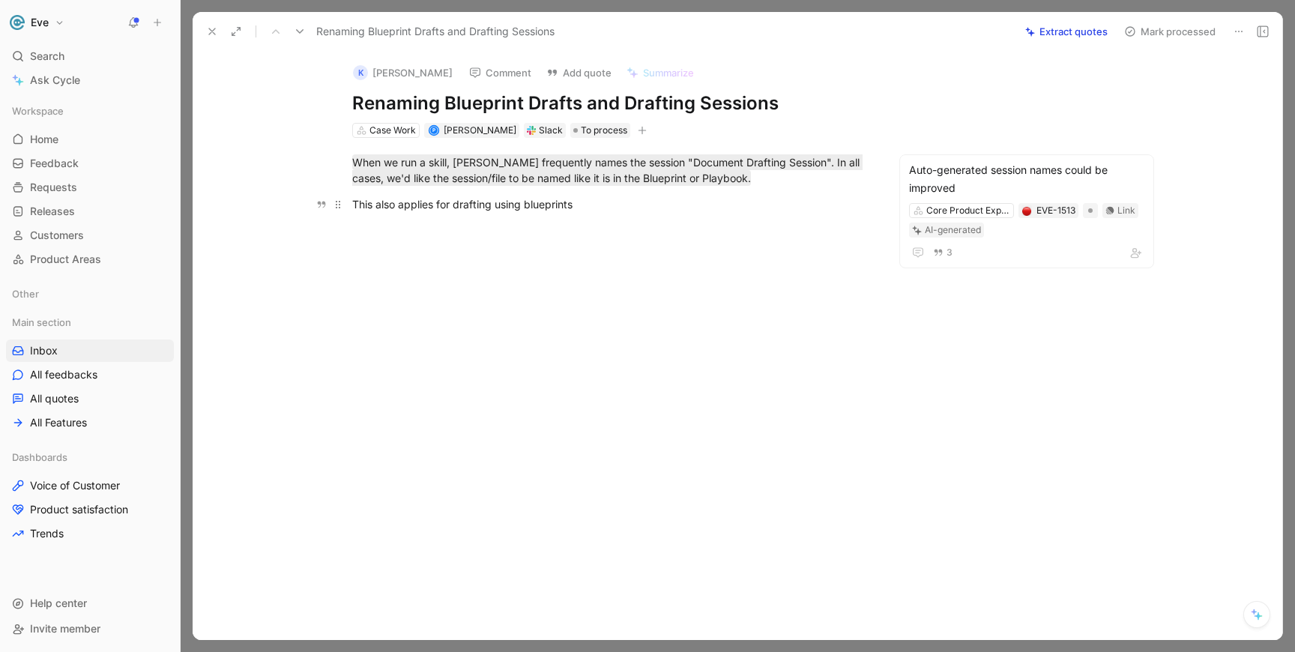
click at [456, 208] on div "This also applies for drafting using blueprints" at bounding box center [611, 204] width 519 height 16
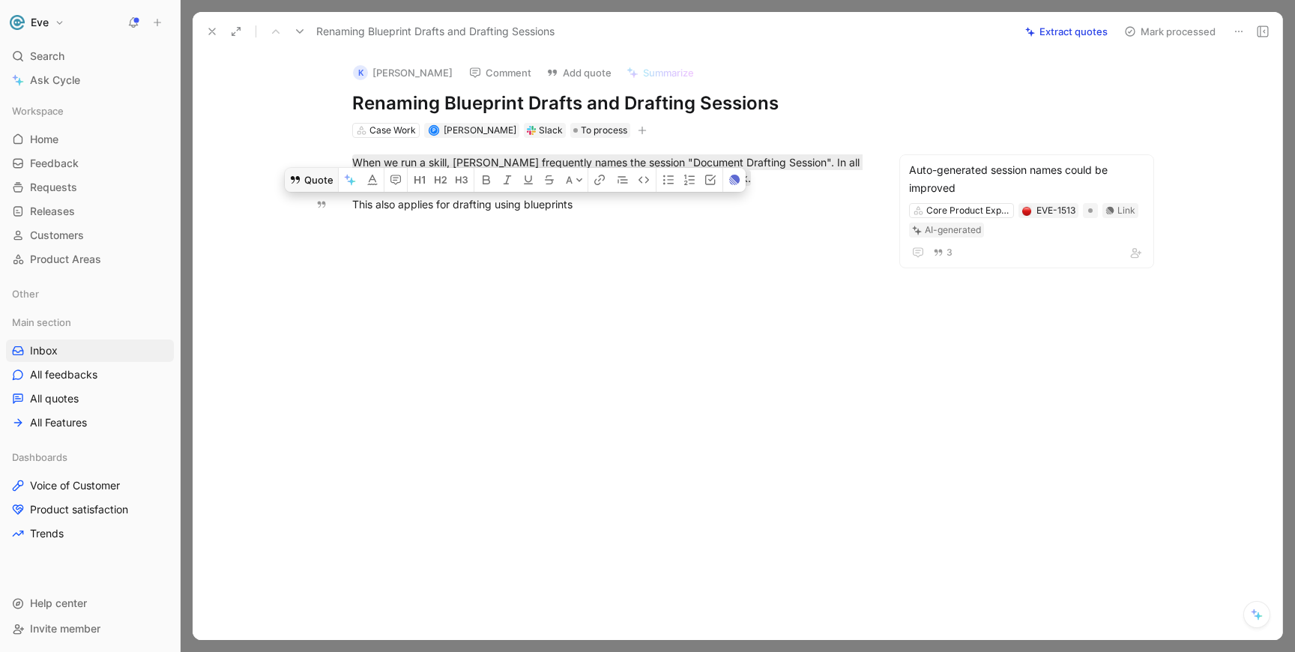
click at [324, 186] on button "Quote" at bounding box center [311, 180] width 53 height 24
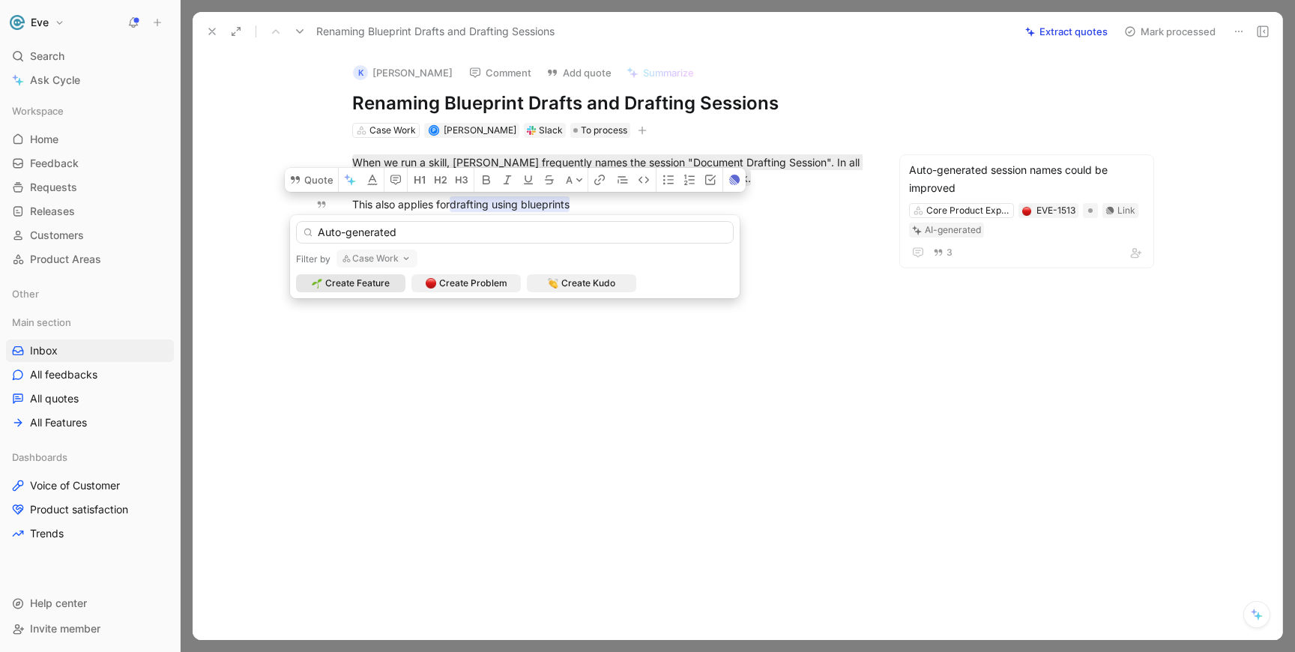
click at [317, 236] on input "Auto-generated" at bounding box center [515, 232] width 438 height 22
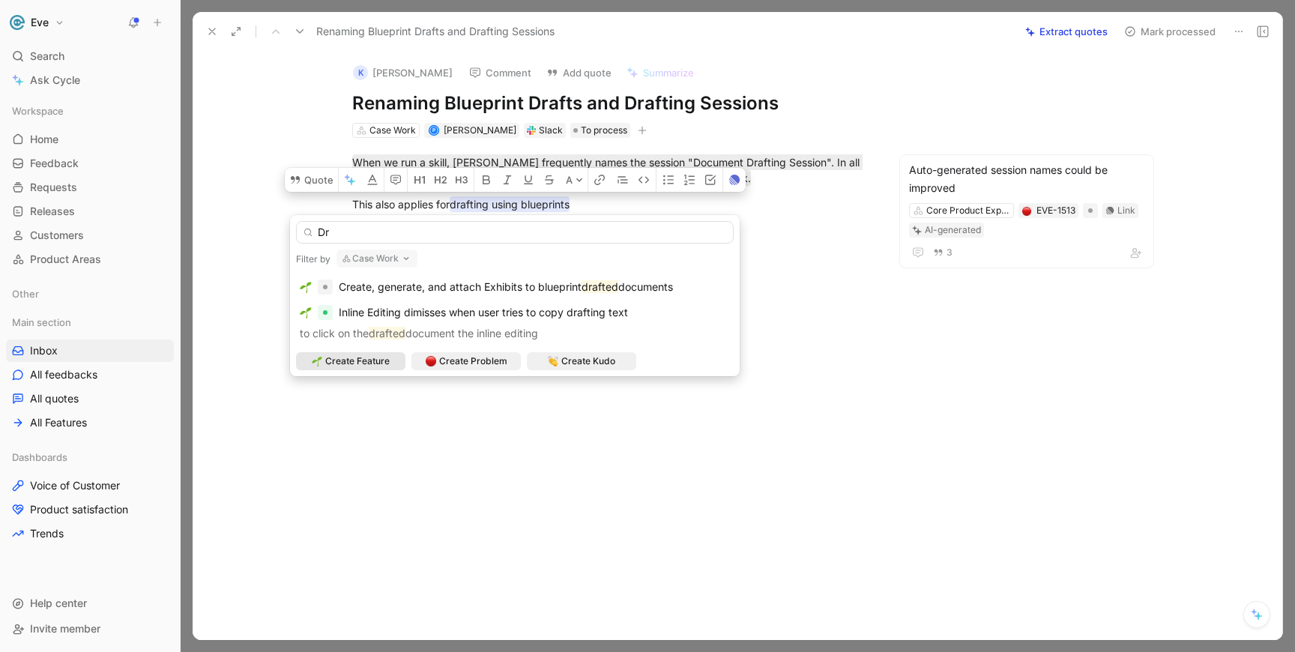
type input "D"
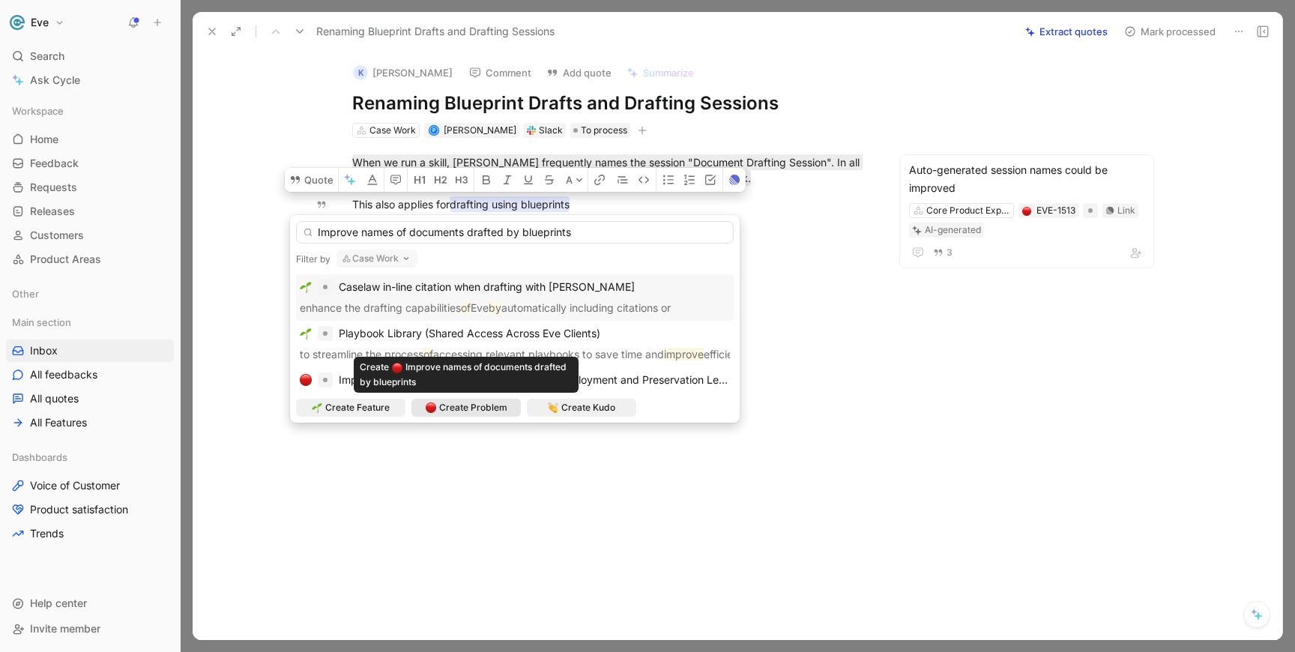
type input "Improve names of documents drafted by blueprints"
click at [470, 407] on span "Create Problem" at bounding box center [473, 407] width 68 height 15
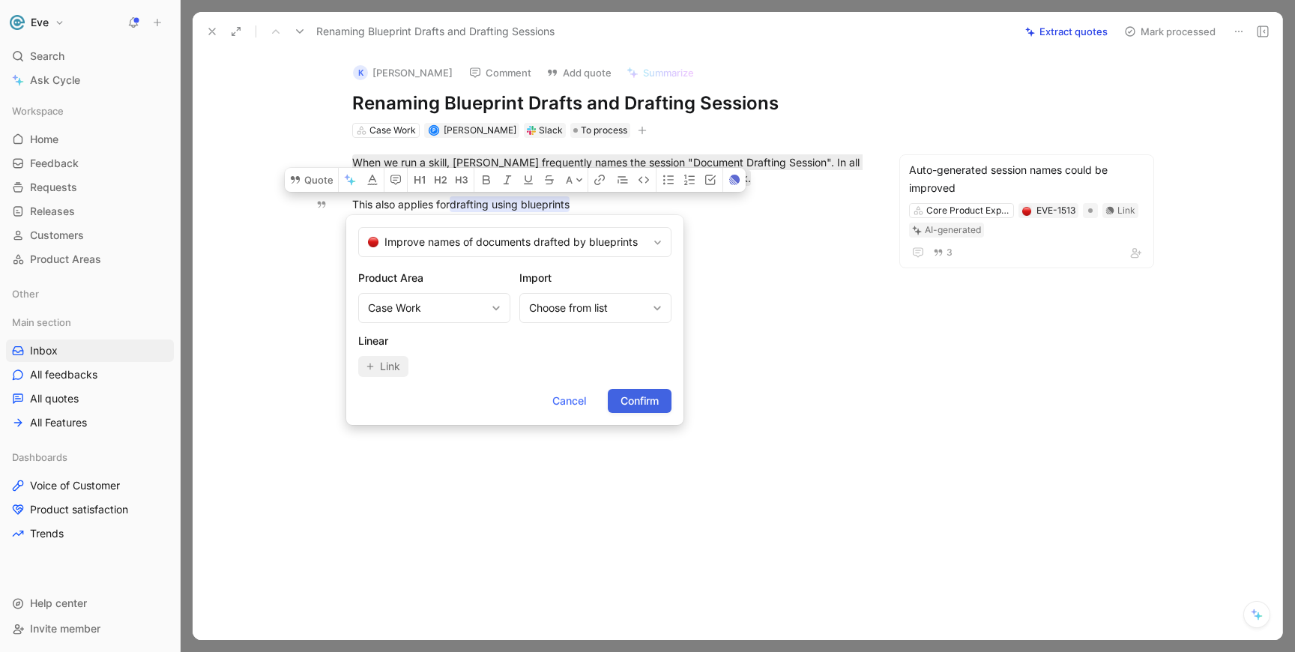
click at [644, 403] on span "Confirm" at bounding box center [640, 401] width 38 height 18
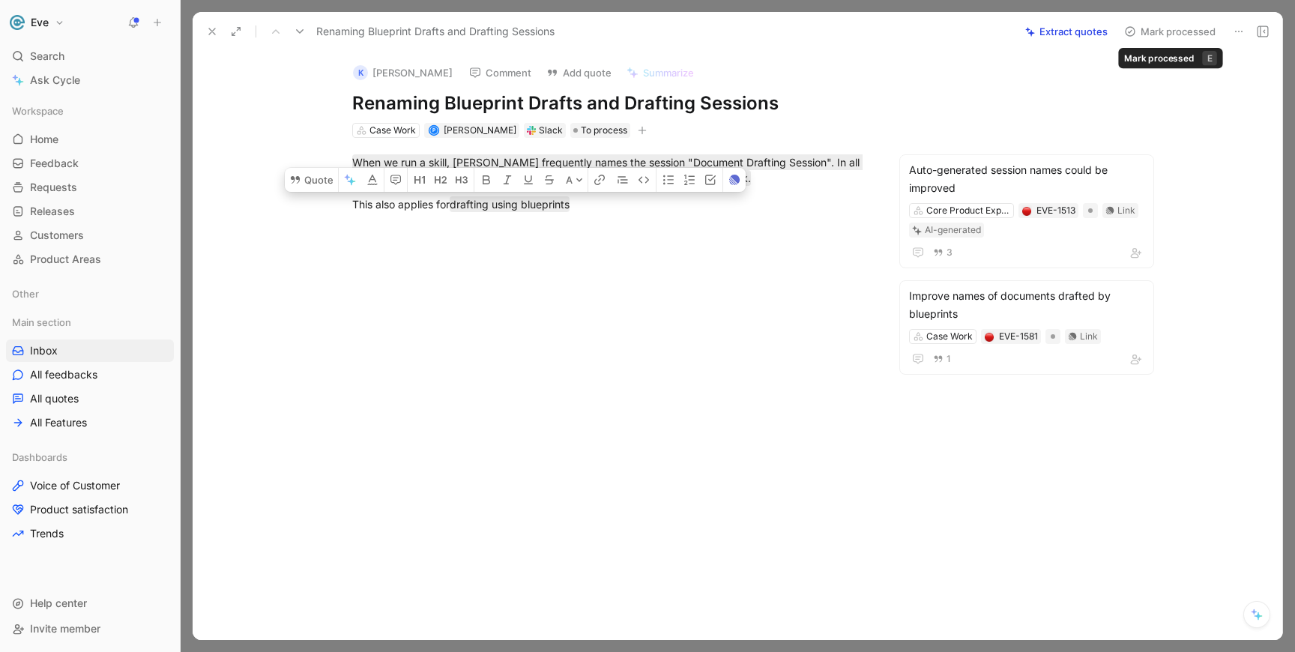
click at [1161, 33] on button "Mark processed" at bounding box center [1170, 31] width 105 height 21
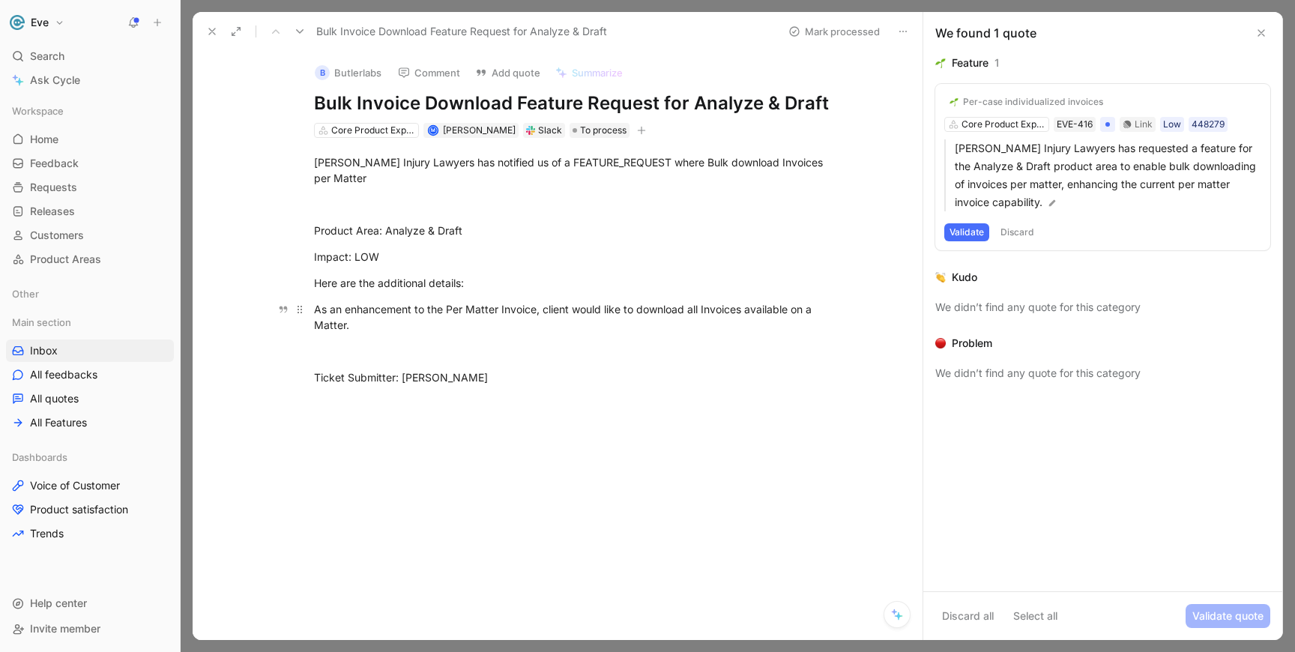
click at [493, 313] on div "As an enhancement to the Per Matter Invoice, client would like to download all …" at bounding box center [573, 316] width 519 height 31
click at [600, 211] on div at bounding box center [573, 204] width 519 height 16
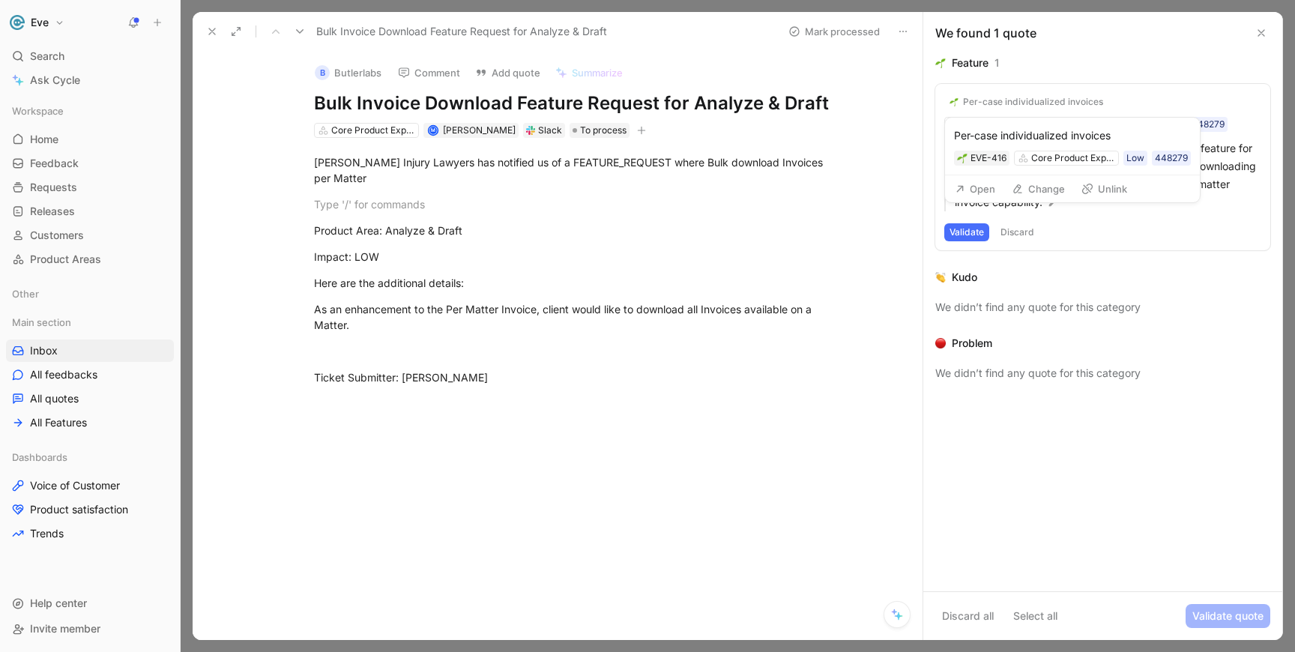
click at [1033, 193] on button "Change" at bounding box center [1038, 188] width 67 height 21
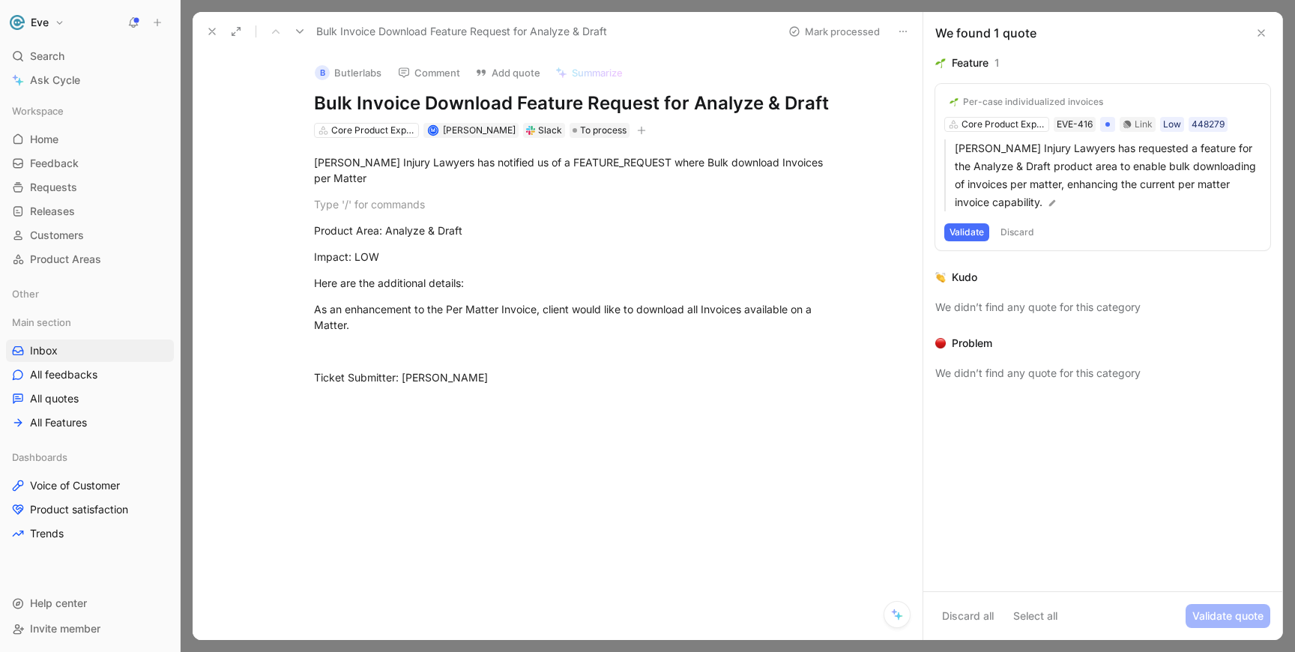
click at [1047, 103] on div "Per-case individualized invoices" at bounding box center [1033, 102] width 140 height 12
click at [1181, 95] on div "Per-case individualized invoices Core Product Experience EVE-416 Link Low 44827…" at bounding box center [1103, 167] width 335 height 166
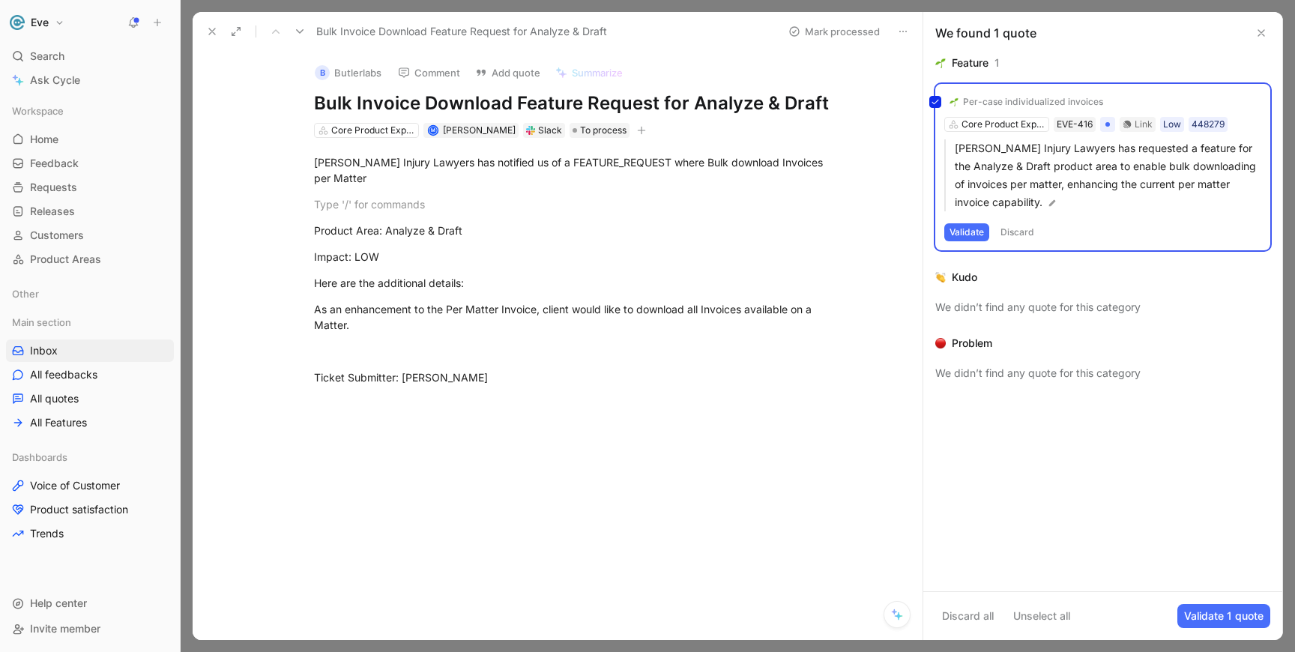
click at [1081, 235] on div "Per-case individualized invoices Core Product Experience EVE-416 Link Low 44827…" at bounding box center [1103, 167] width 335 height 166
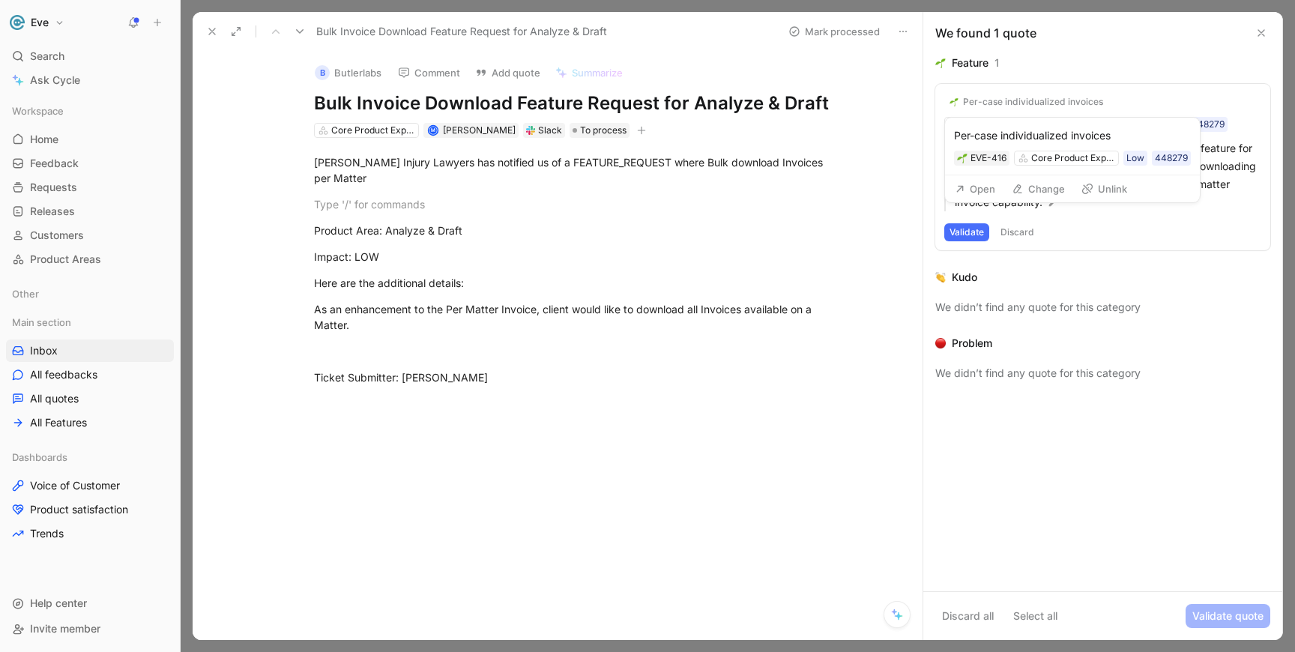
click at [968, 184] on button "Open" at bounding box center [975, 188] width 54 height 21
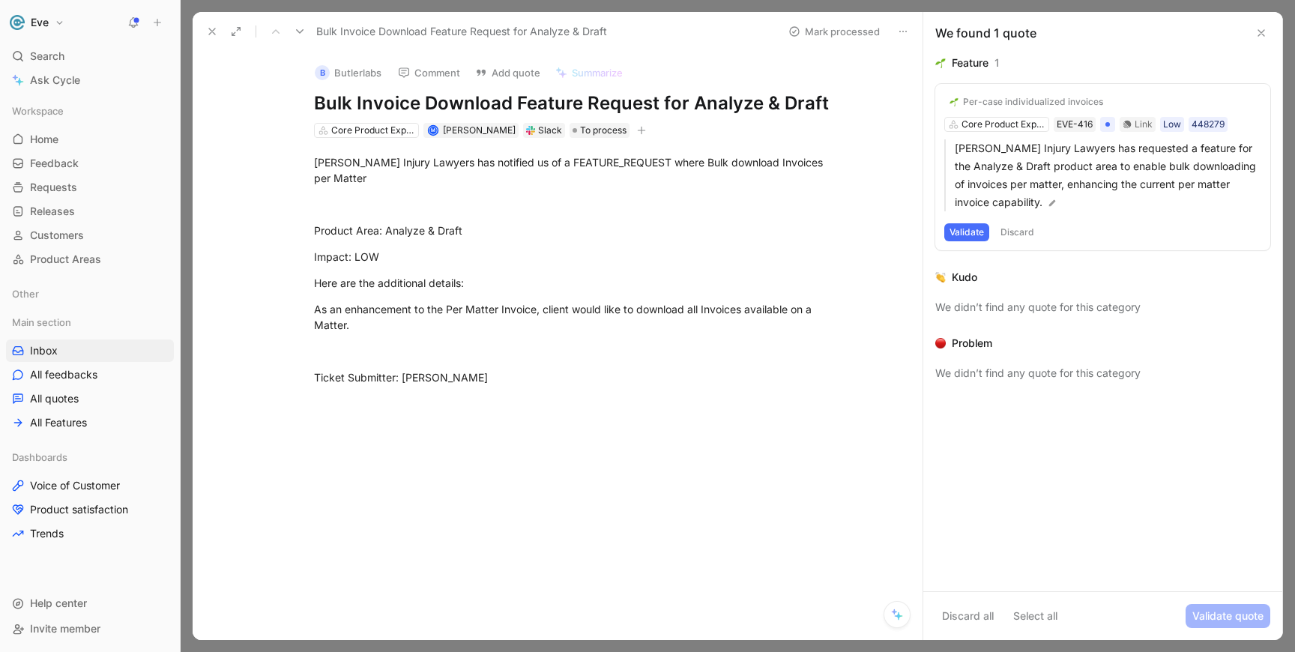
click at [1023, 227] on button "Discard" at bounding box center [1018, 232] width 44 height 18
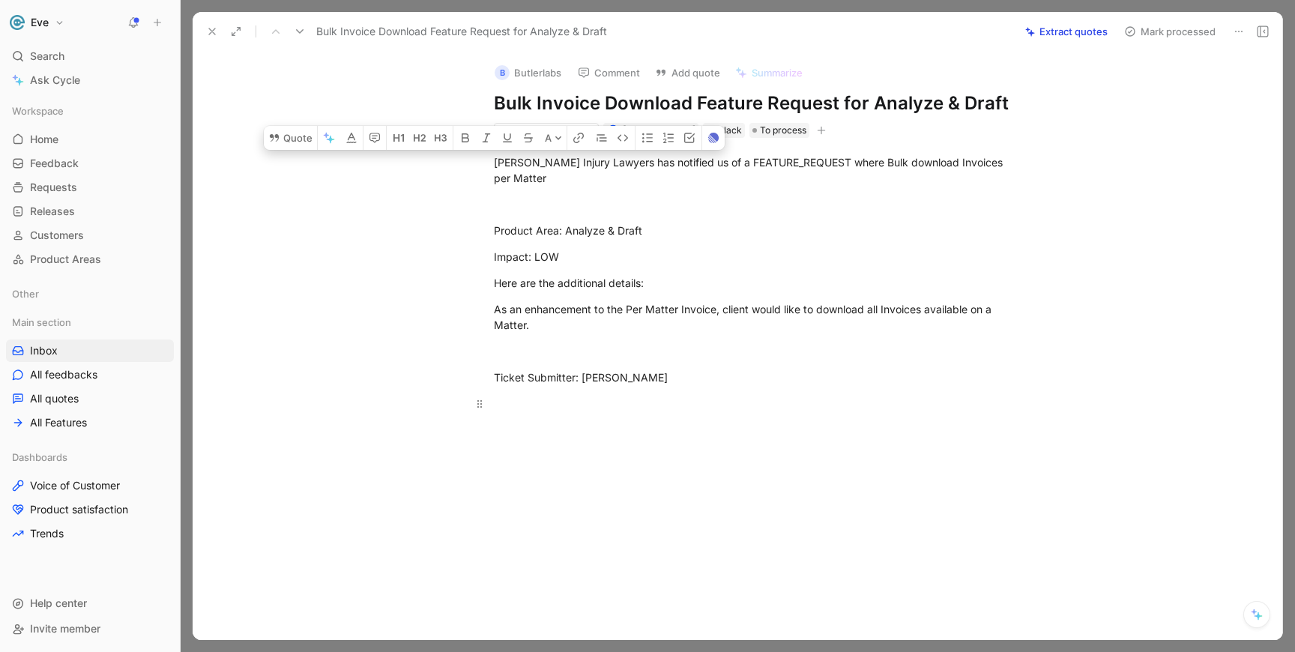
drag, startPoint x: 495, startPoint y: 162, endPoint x: 692, endPoint y: 397, distance: 306.5
click at [692, 397] on div "[PERSON_NAME] Injury Lawyers has notified us of a FEATURE_REQUEST where Bulk do…" at bounding box center [753, 283] width 1058 height 290
click at [299, 139] on button "Quote" at bounding box center [290, 138] width 53 height 24
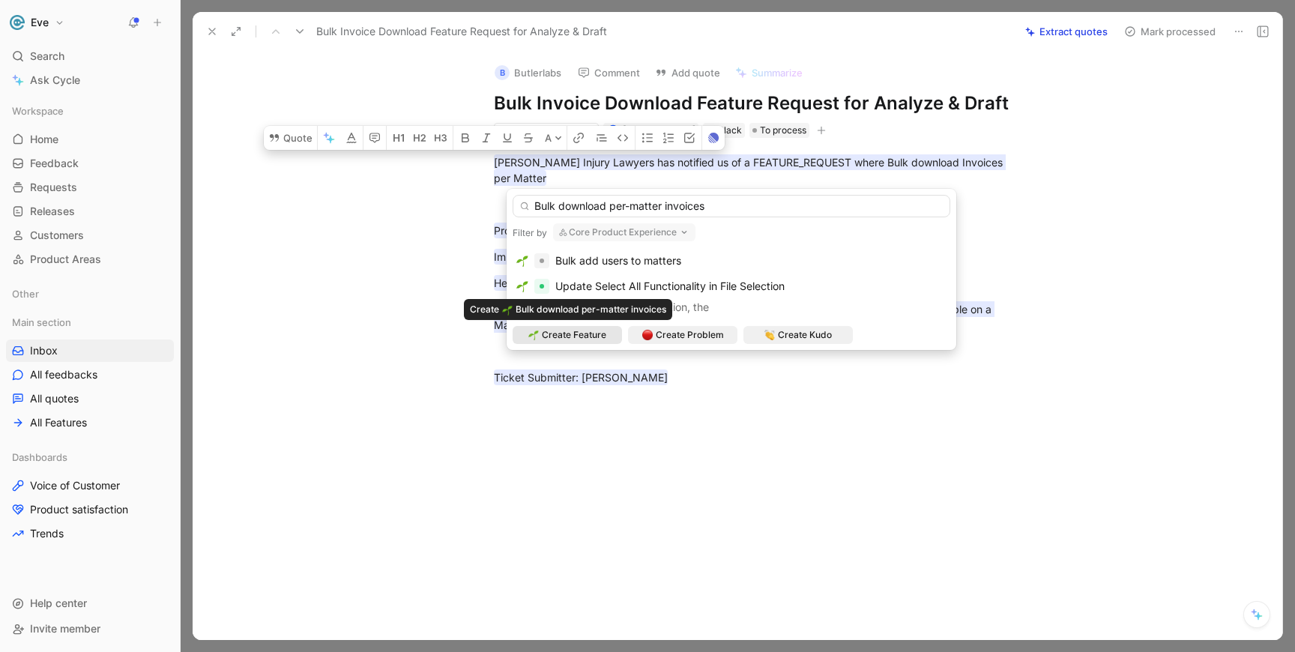
type input "Bulk download per-matter invoices"
click at [601, 337] on span "Create Feature" at bounding box center [574, 335] width 64 height 15
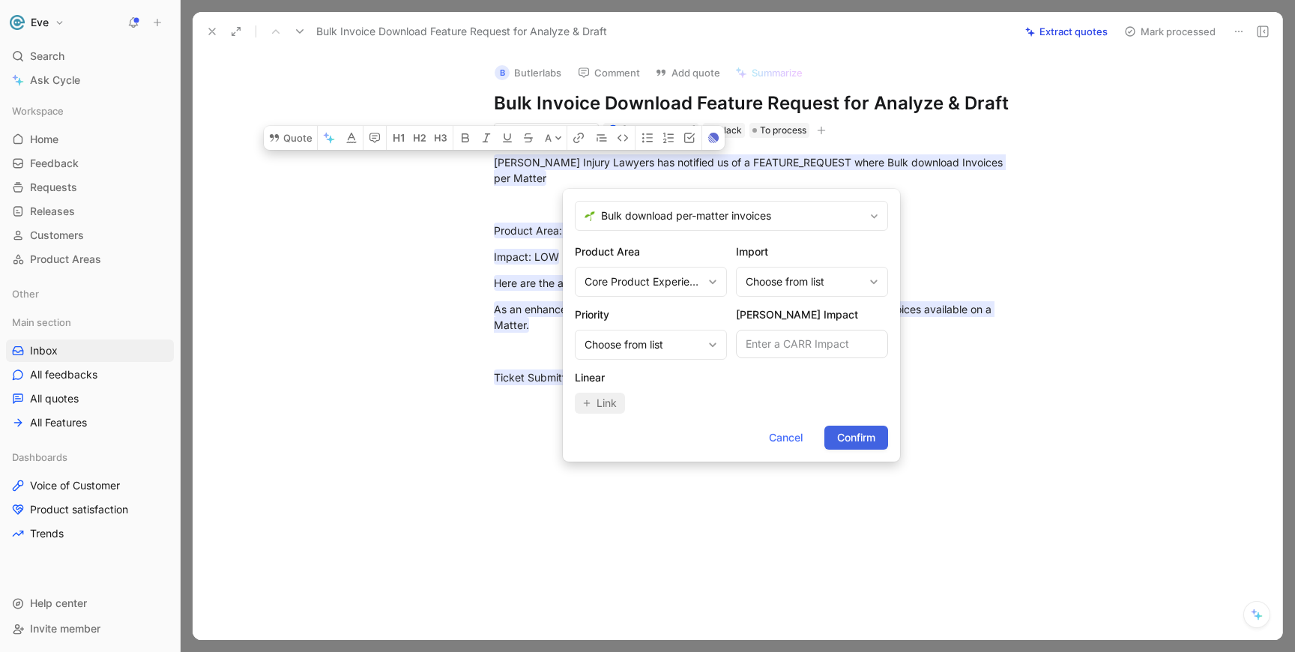
click at [873, 446] on span "Confirm" at bounding box center [856, 438] width 38 height 18
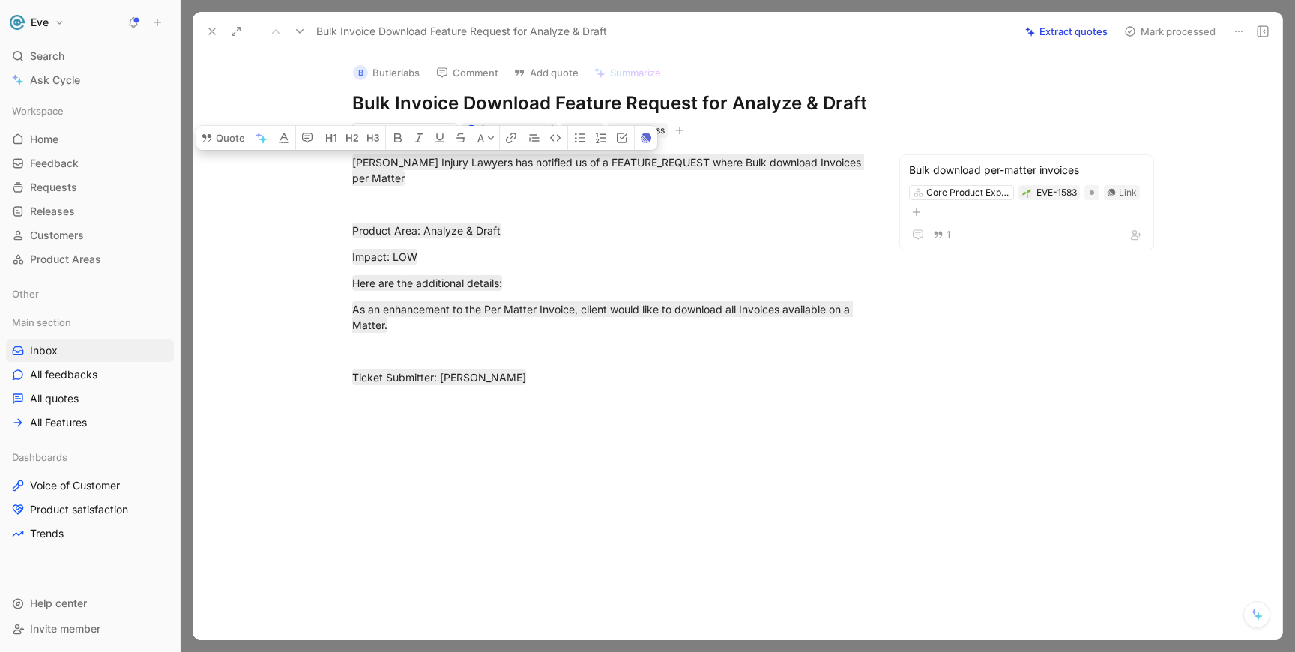
click at [1169, 22] on button "Mark processed" at bounding box center [1170, 31] width 105 height 21
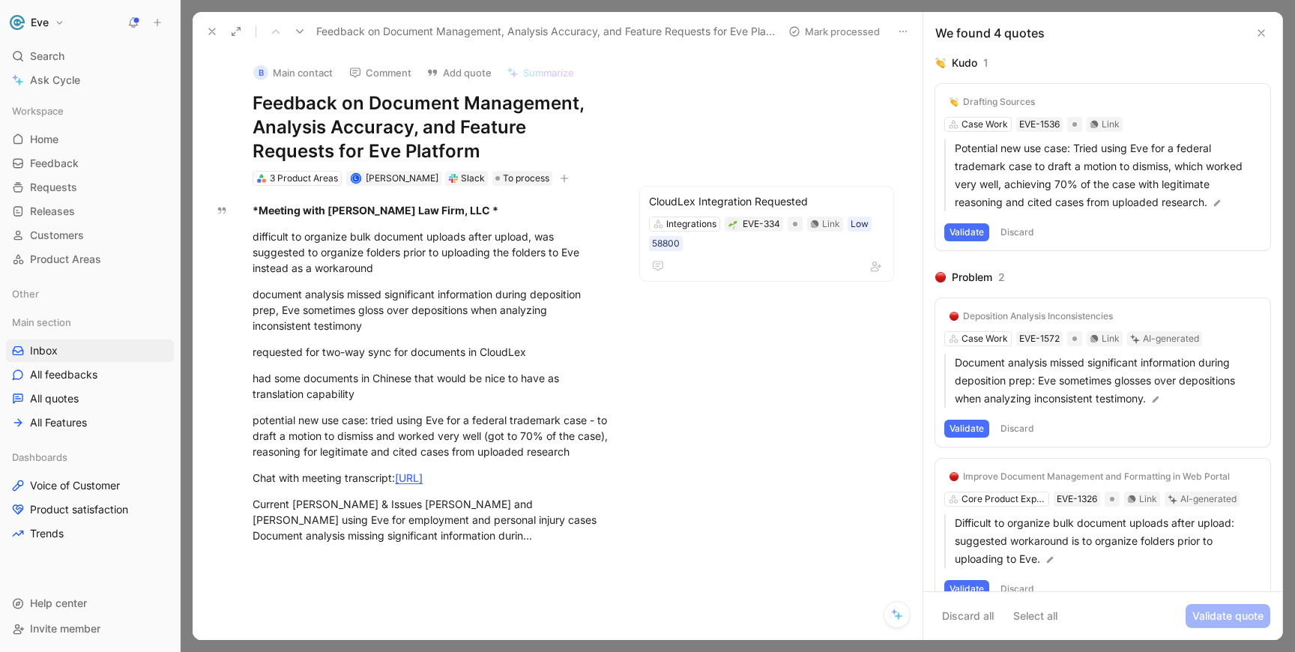
click at [1264, 31] on icon at bounding box center [1262, 33] width 12 height 12
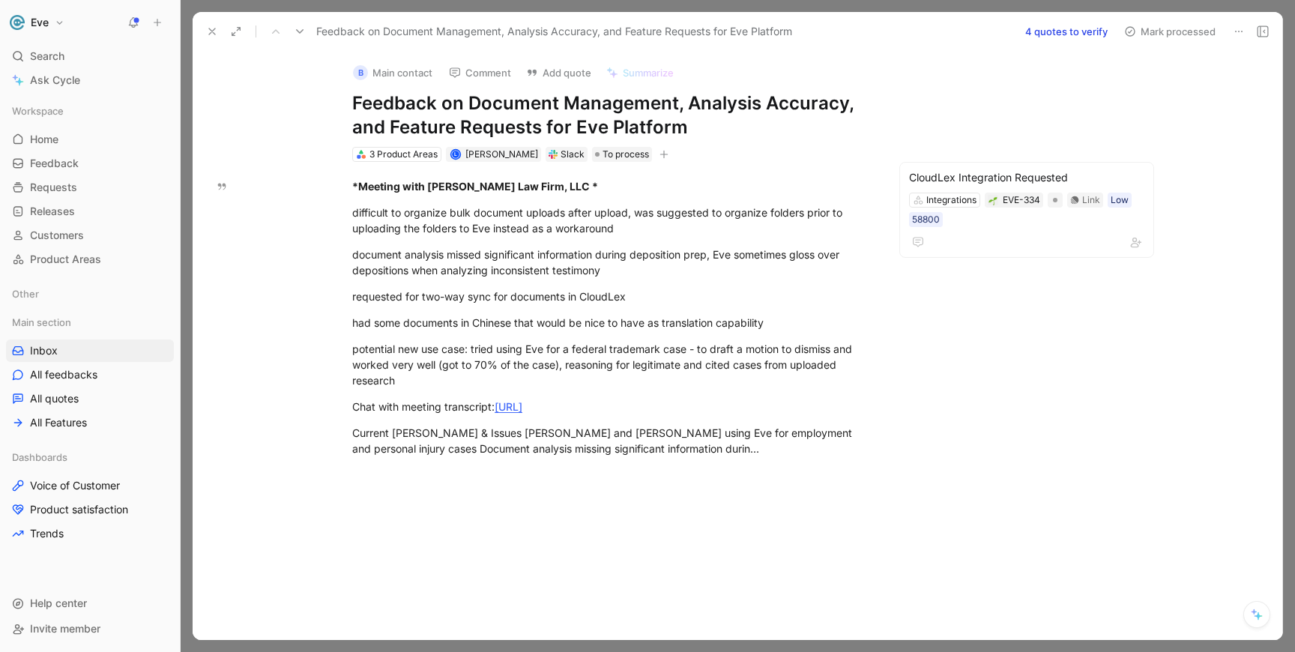
click at [211, 32] on use at bounding box center [212, 31] width 6 height 6
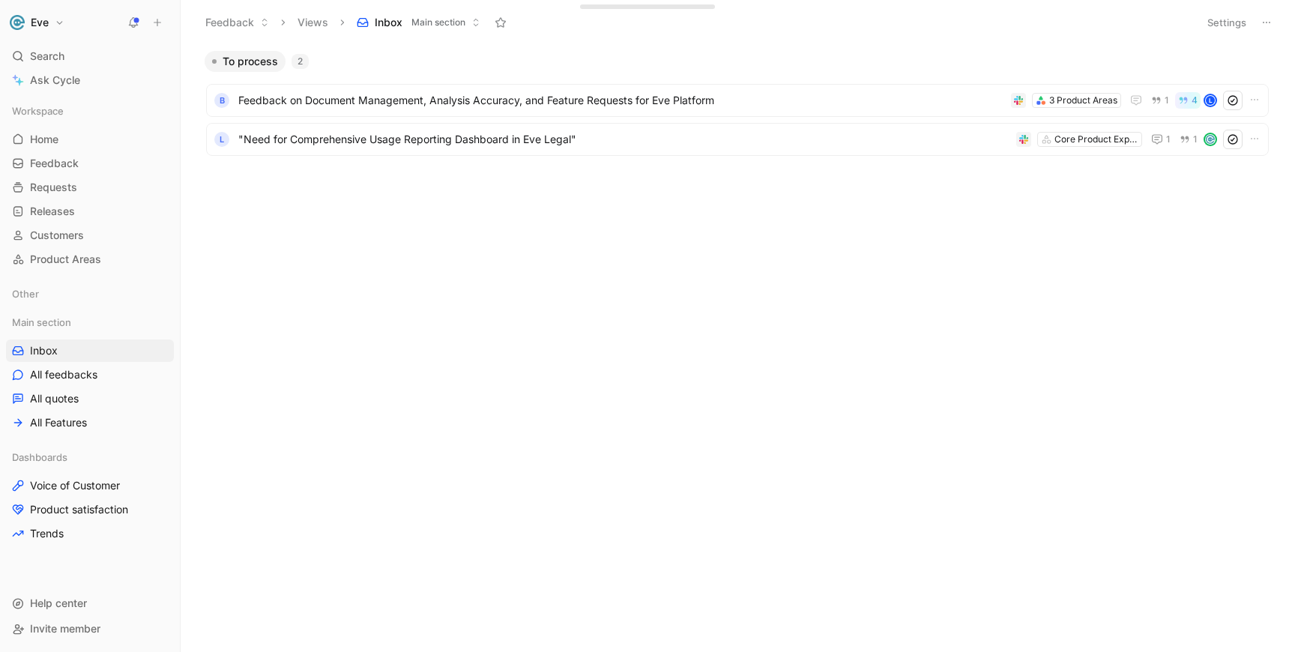
click at [582, 291] on div "To process 2 B Feedback on Document Management, Analysis Accuracy, and Feature …" at bounding box center [736, 351] width 1093 height 601
click at [79, 486] on span "Voice of Customer" at bounding box center [75, 485] width 90 height 15
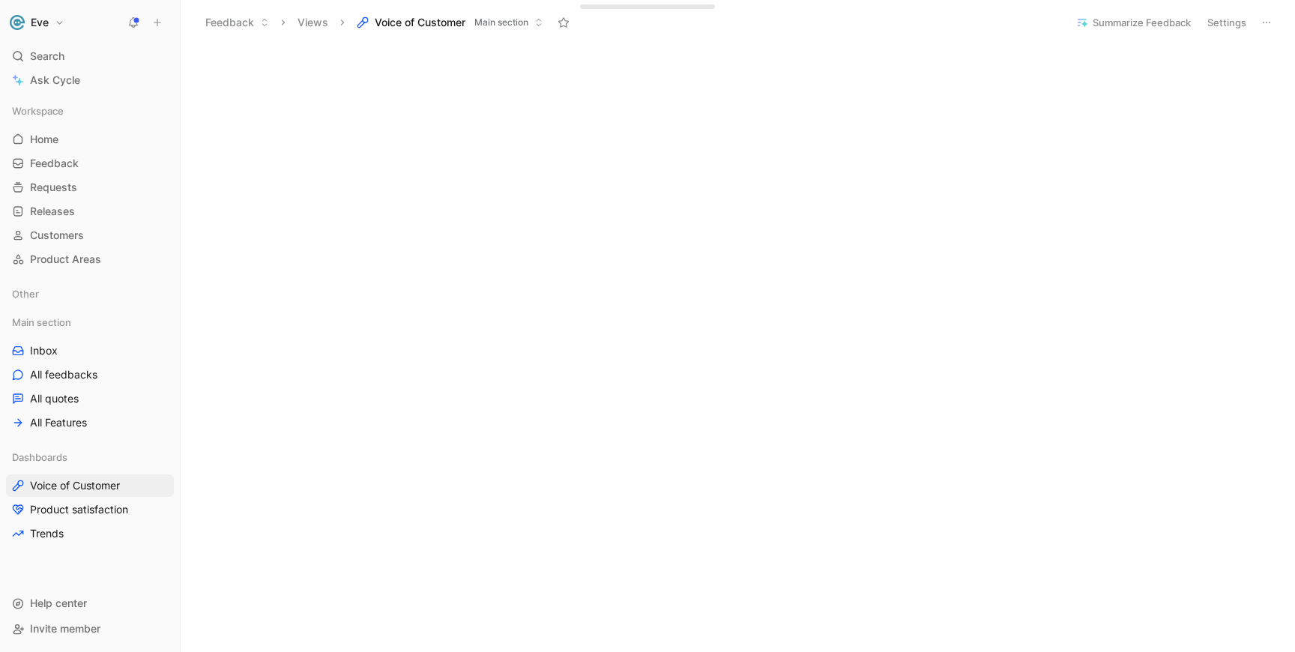
scroll to position [532, 0]
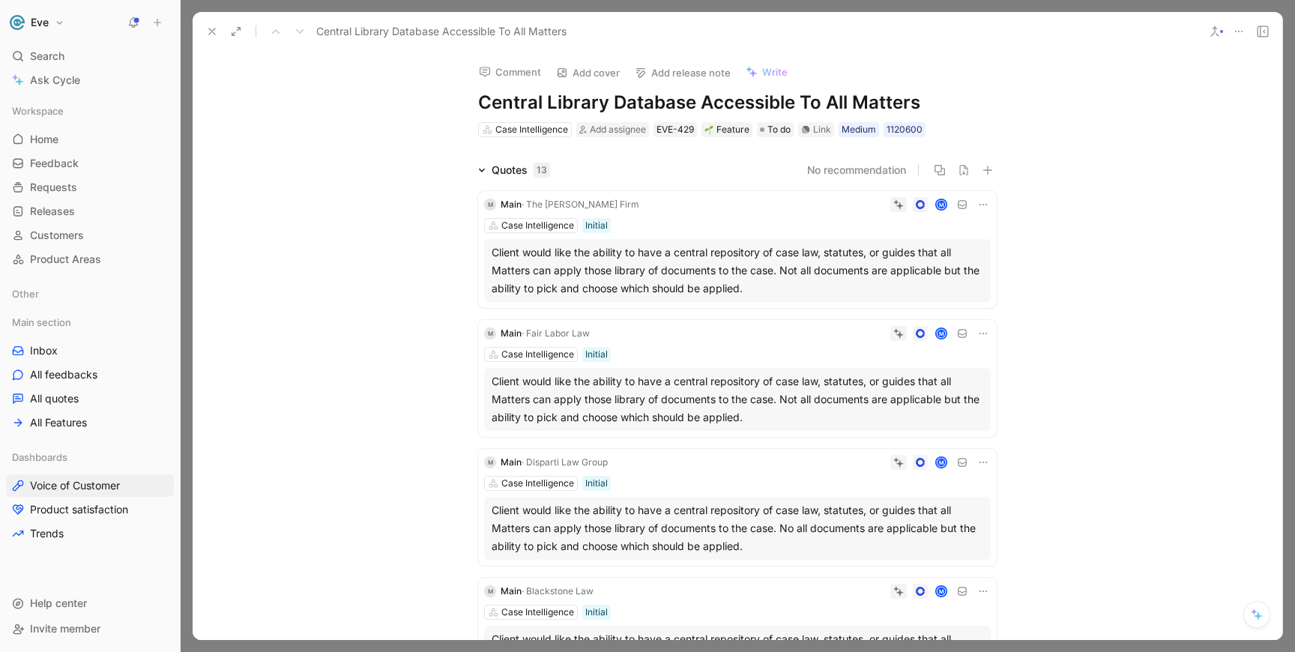
click at [1217, 33] on icon at bounding box center [1215, 31] width 12 height 12
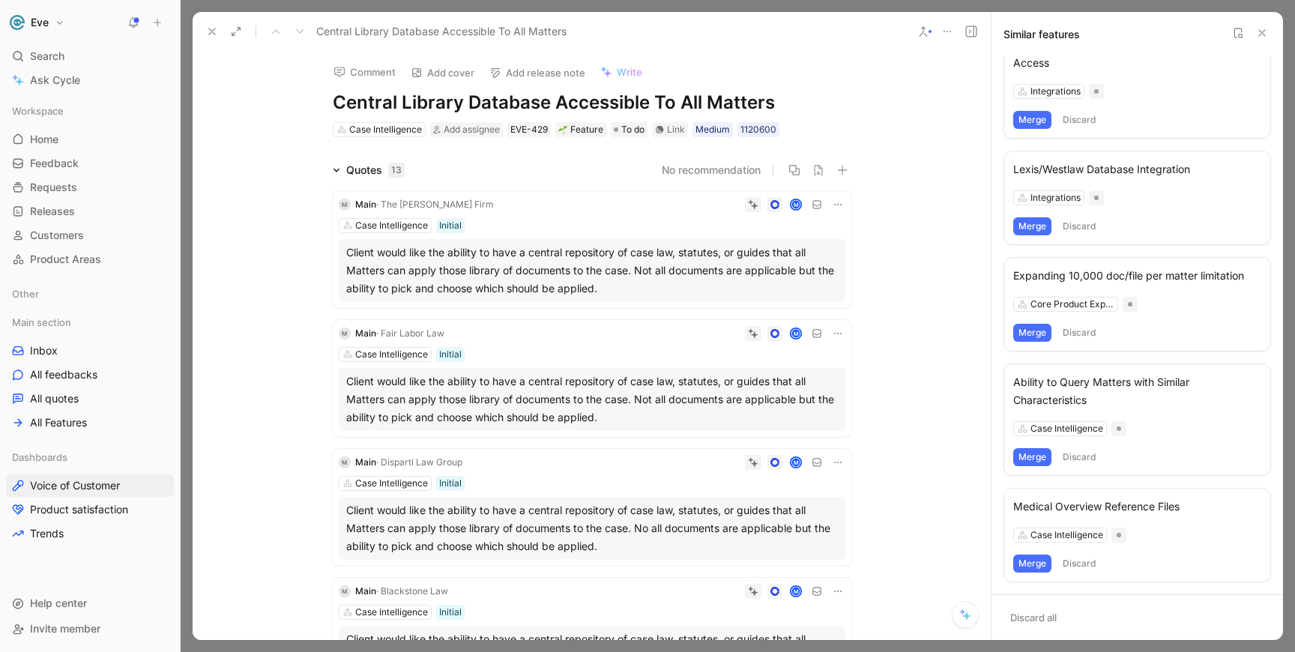
click at [334, 169] on icon at bounding box center [337, 171] width 6 height 4
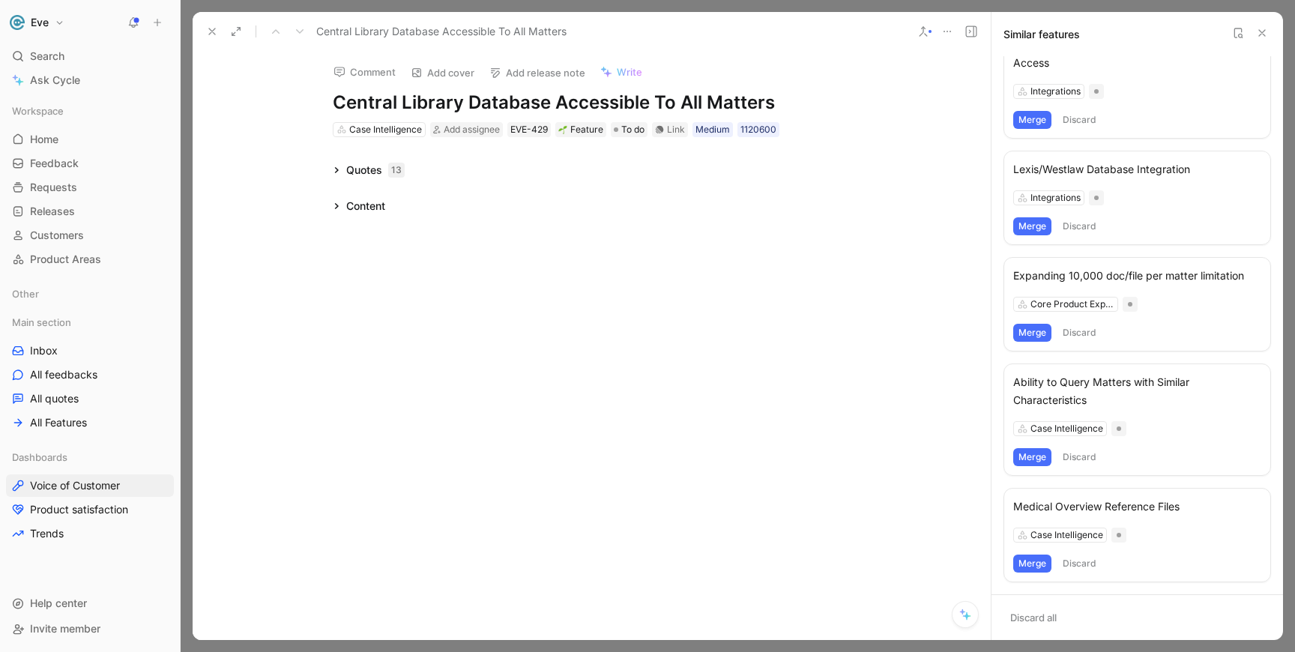
click at [334, 169] on icon at bounding box center [336, 169] width 7 height 7
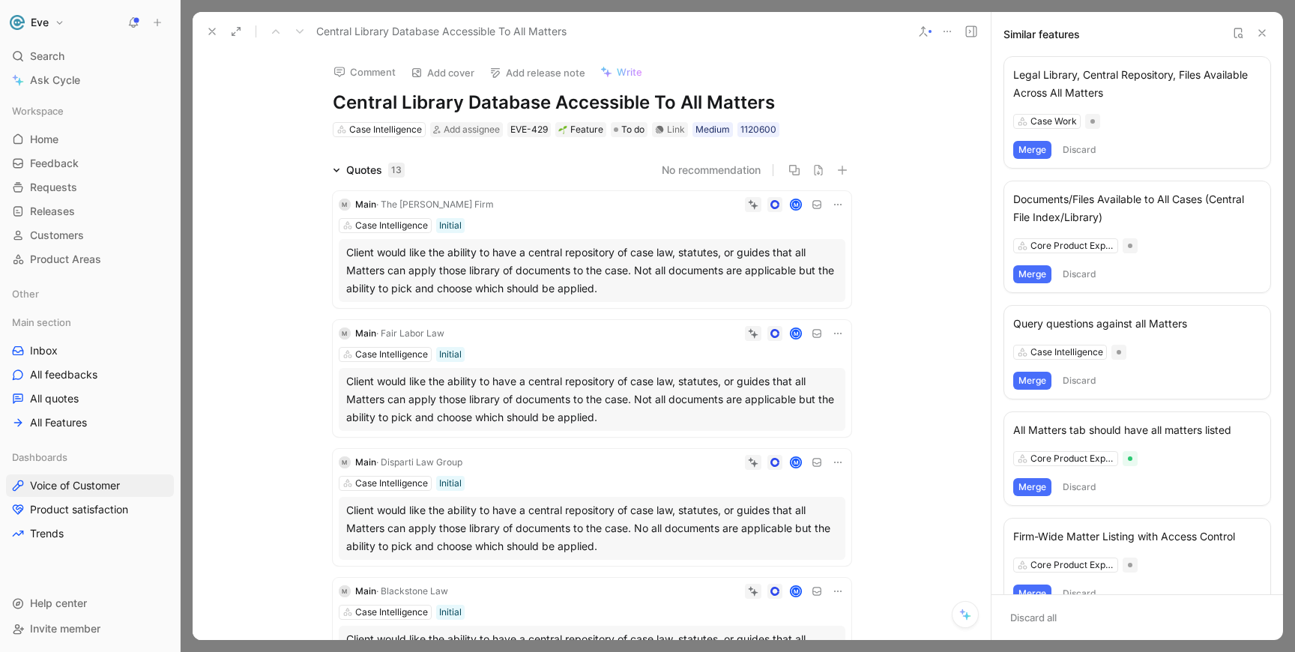
click at [212, 31] on use at bounding box center [212, 31] width 6 height 6
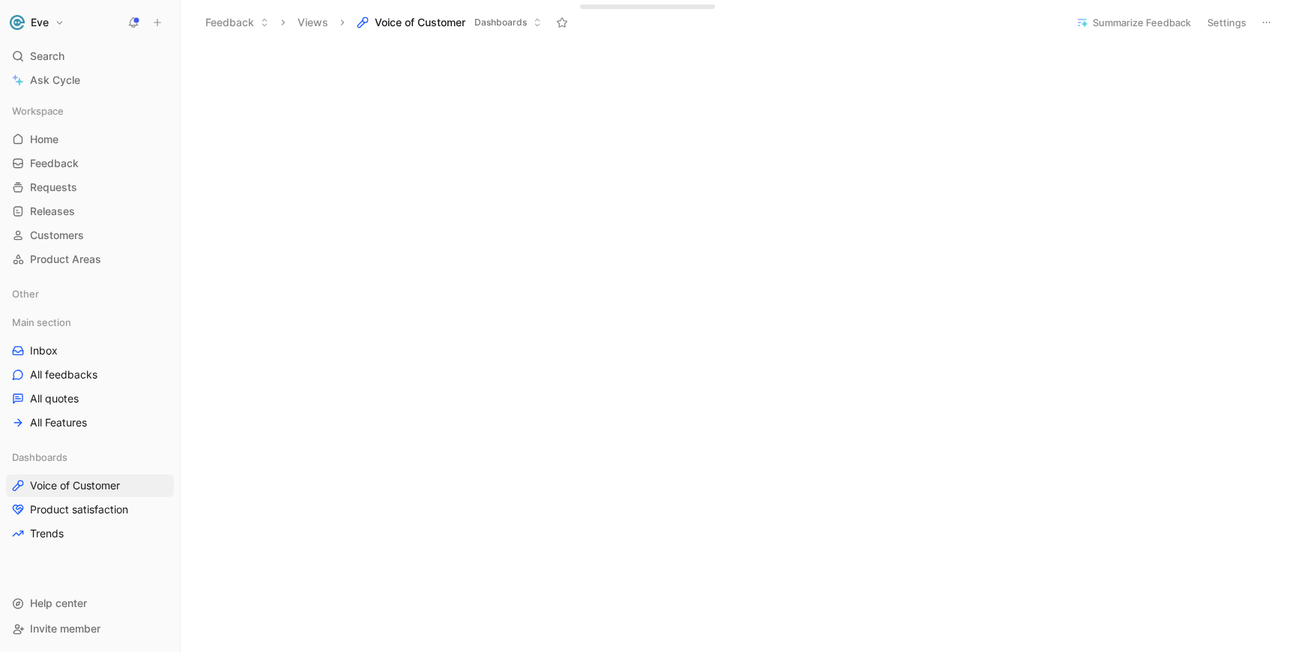
scroll to position [302, 0]
click at [58, 168] on span "Feedback" at bounding box center [54, 163] width 49 height 15
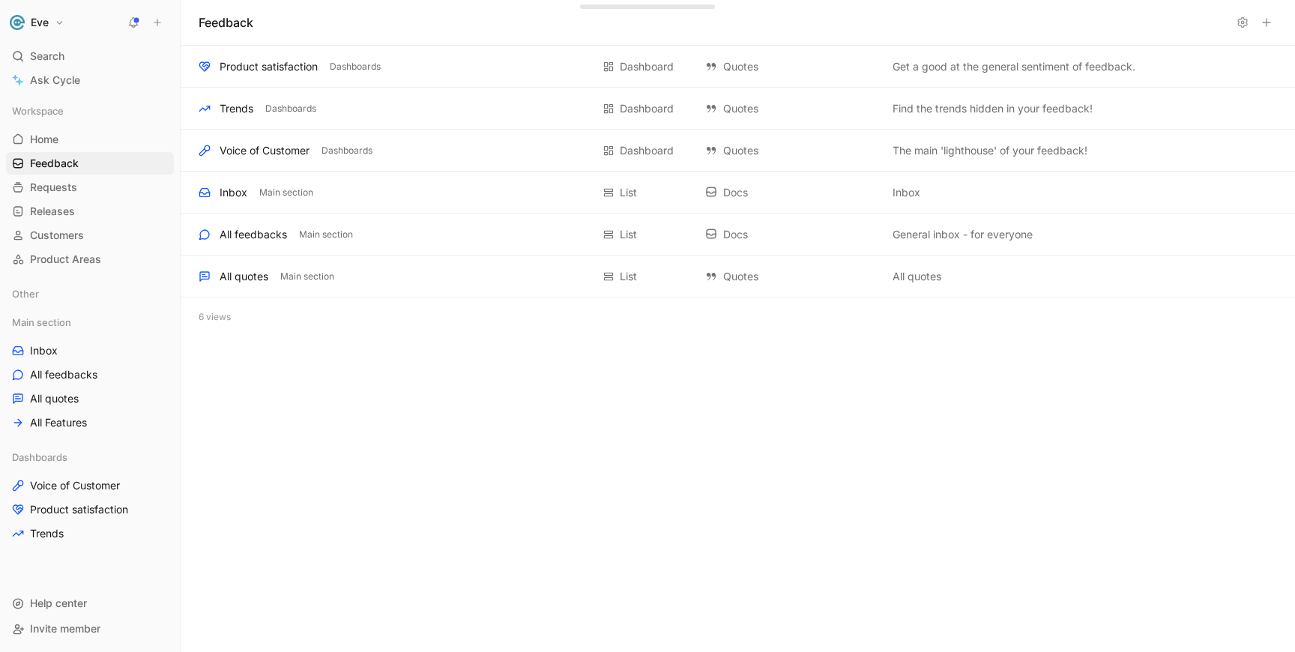
click at [76, 410] on div "Main section Inbox All feedbacks All quotes All Features" at bounding box center [90, 372] width 168 height 123
click at [76, 426] on span "All Features" at bounding box center [58, 422] width 57 height 15
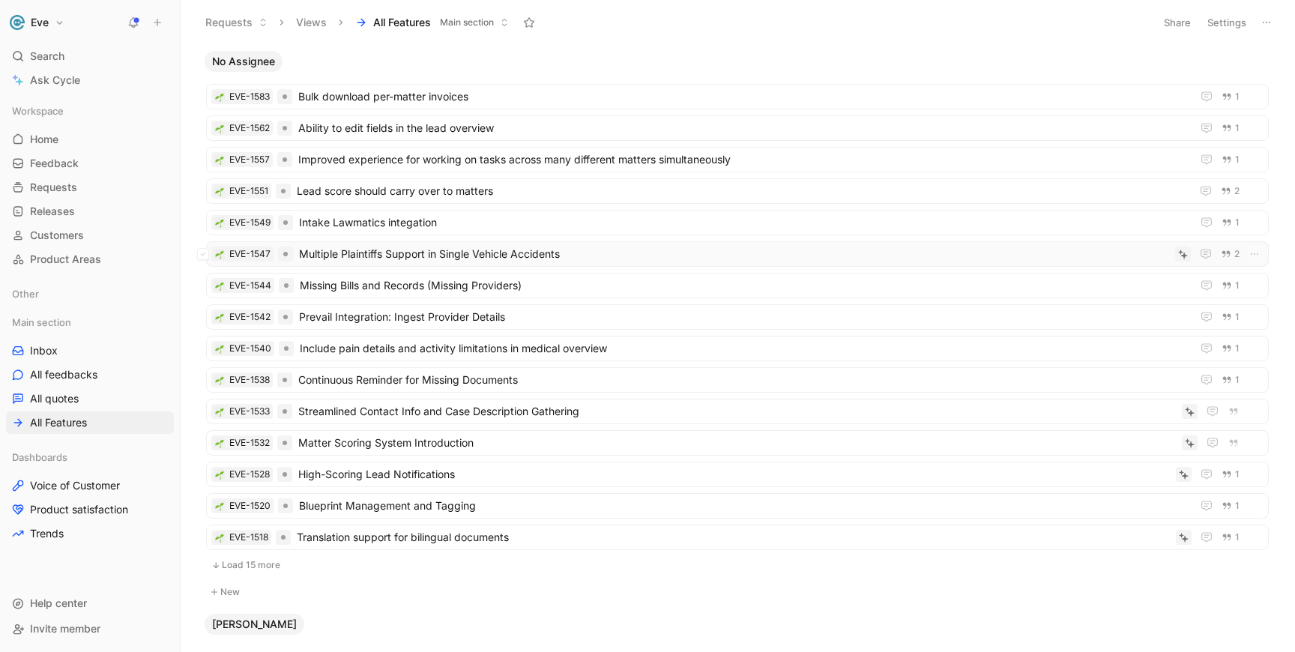
click at [561, 259] on span "Multiple Plaintiffs Support in Single Vehicle Accidents" at bounding box center [734, 254] width 870 height 18
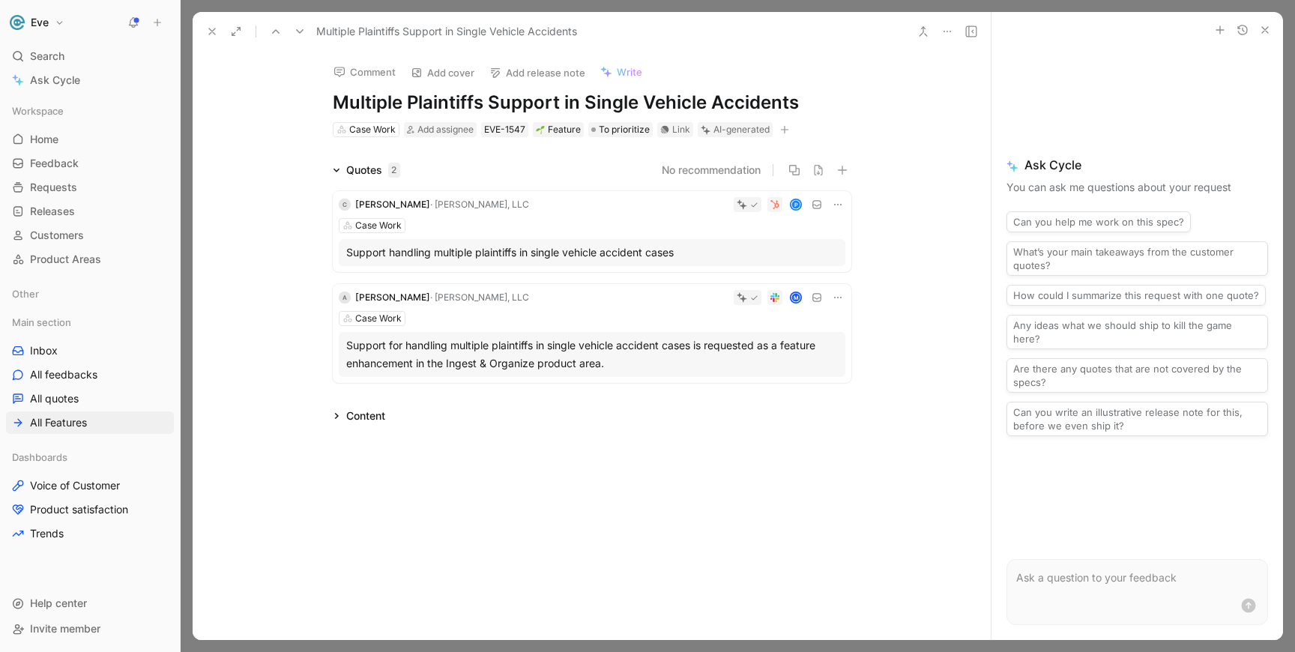
click at [366, 107] on h1 "Multiple Plaintiffs Support in Single Vehicle Accidents" at bounding box center [592, 103] width 519 height 24
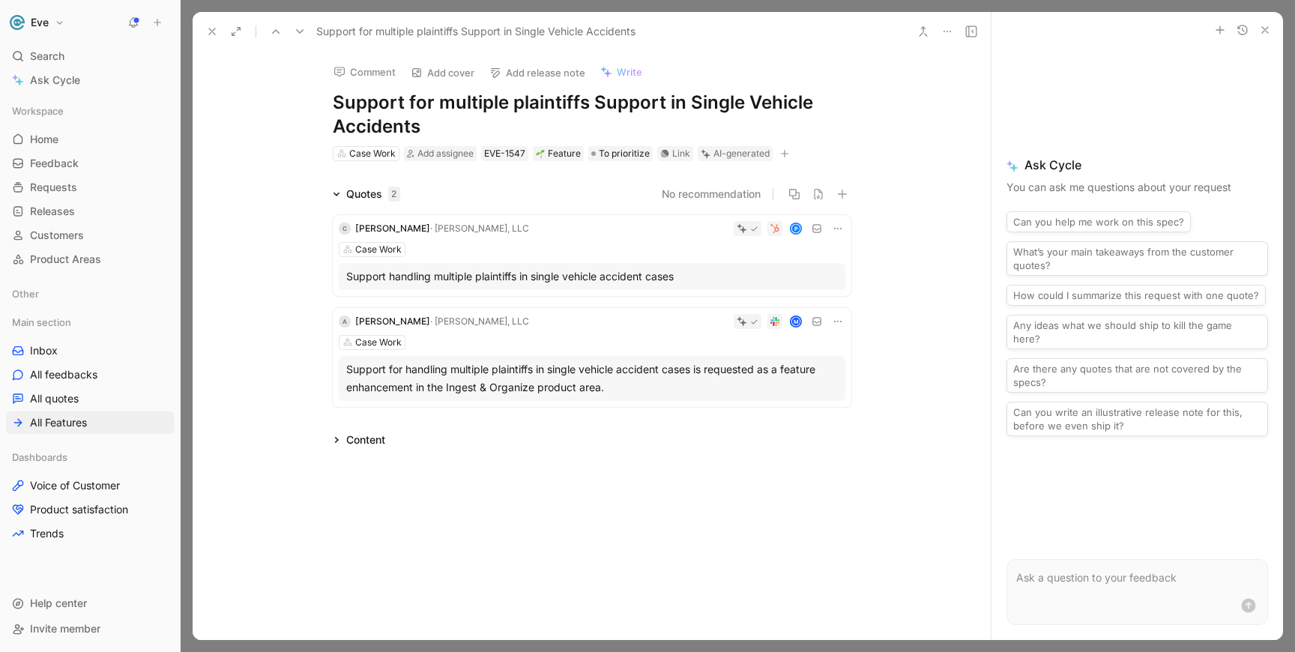
click at [638, 106] on h1 "Support for multiple plaintiffs Support in Single Vehicle Accidents" at bounding box center [592, 115] width 519 height 48
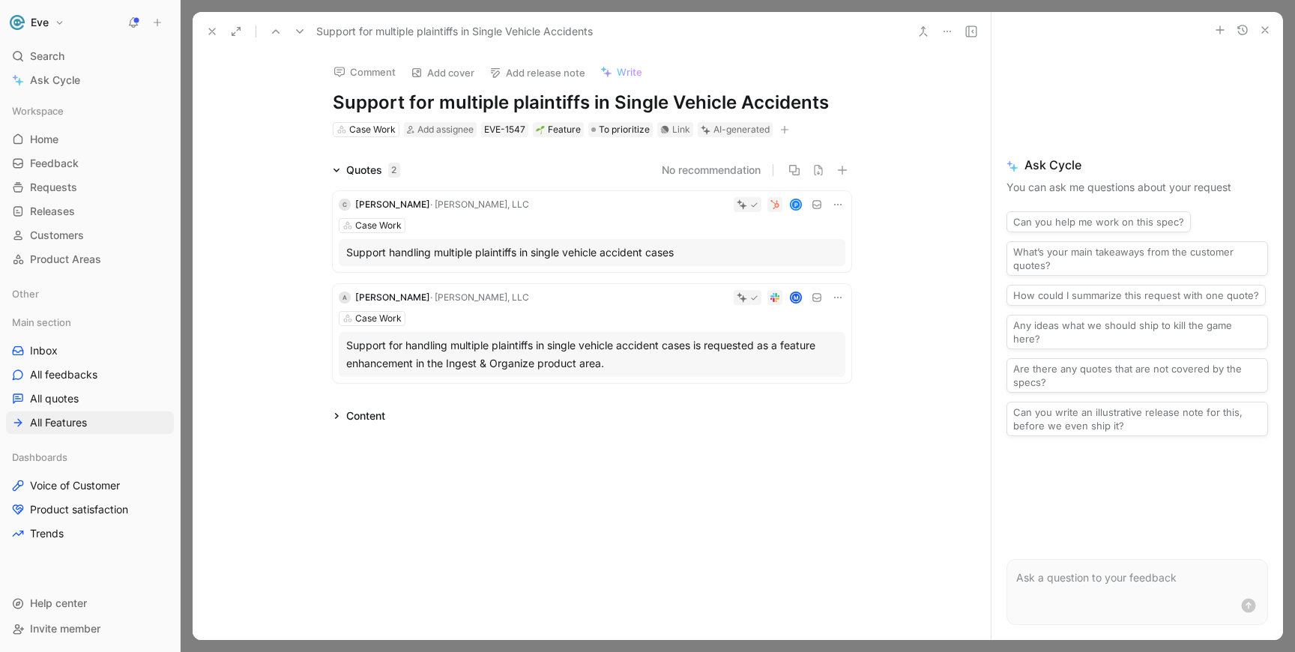
click at [615, 103] on h1 "Support for multiple plaintiffs in Single Vehicle Accidents" at bounding box center [592, 103] width 519 height 24
drag, startPoint x: 683, startPoint y: 103, endPoint x: 849, endPoint y: 103, distance: 165.7
click at [849, 103] on h1 "Support for multiple plaintiffs in a single Vehicle Accidents" at bounding box center [592, 103] width 519 height 24
click at [963, 490] on div "Comment Add cover Add release note Write Support for multiple plaintiffs in a s…" at bounding box center [592, 345] width 798 height 589
click at [1270, 32] on icon "button" at bounding box center [1265, 30] width 12 height 12
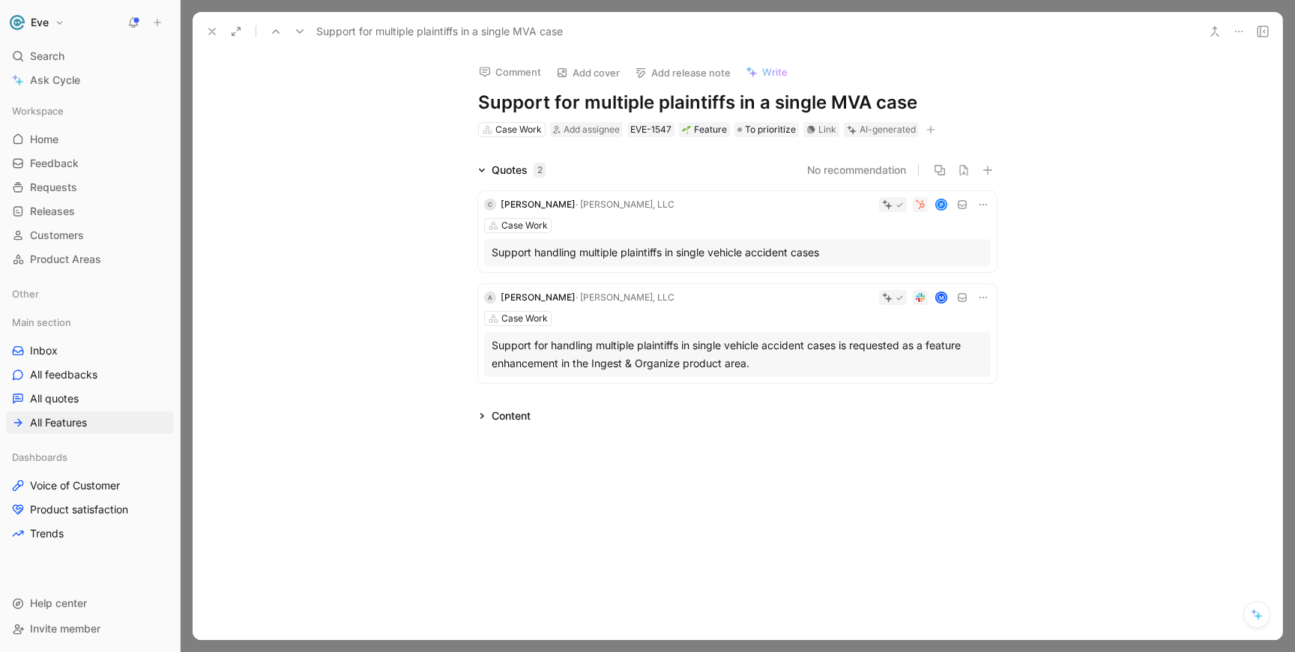
click at [214, 40] on button at bounding box center [212, 31] width 21 height 21
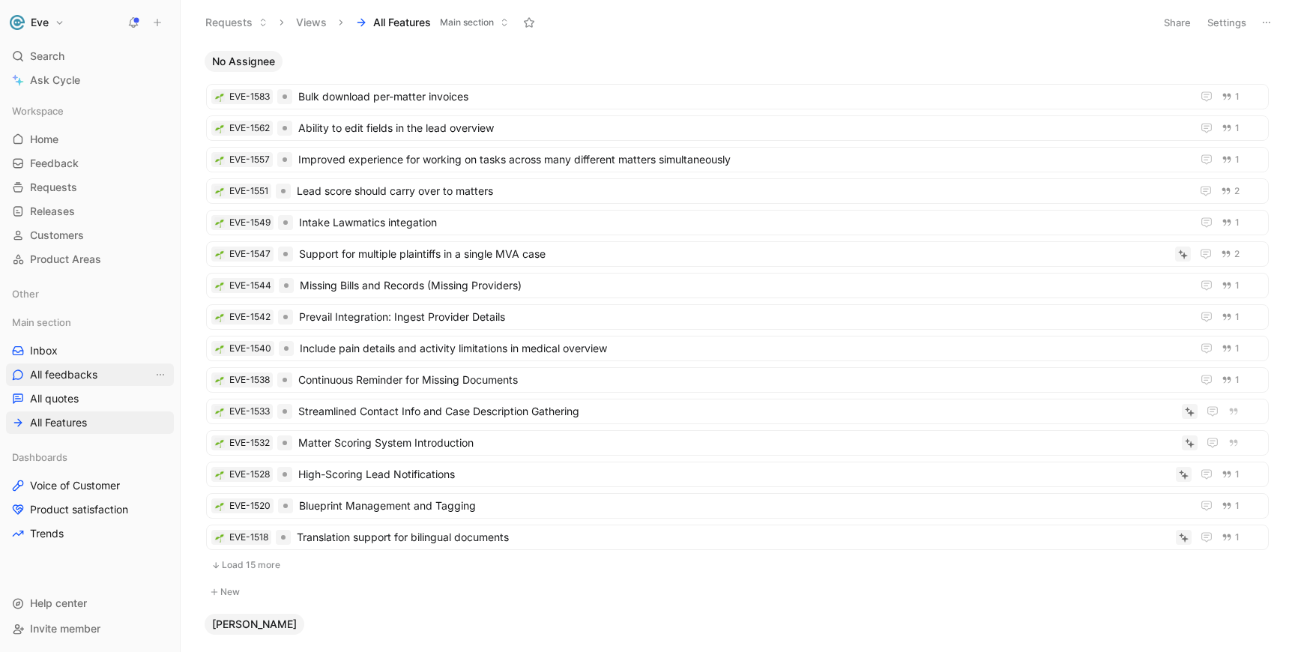
click at [75, 377] on span "All feedbacks" at bounding box center [63, 374] width 67 height 15
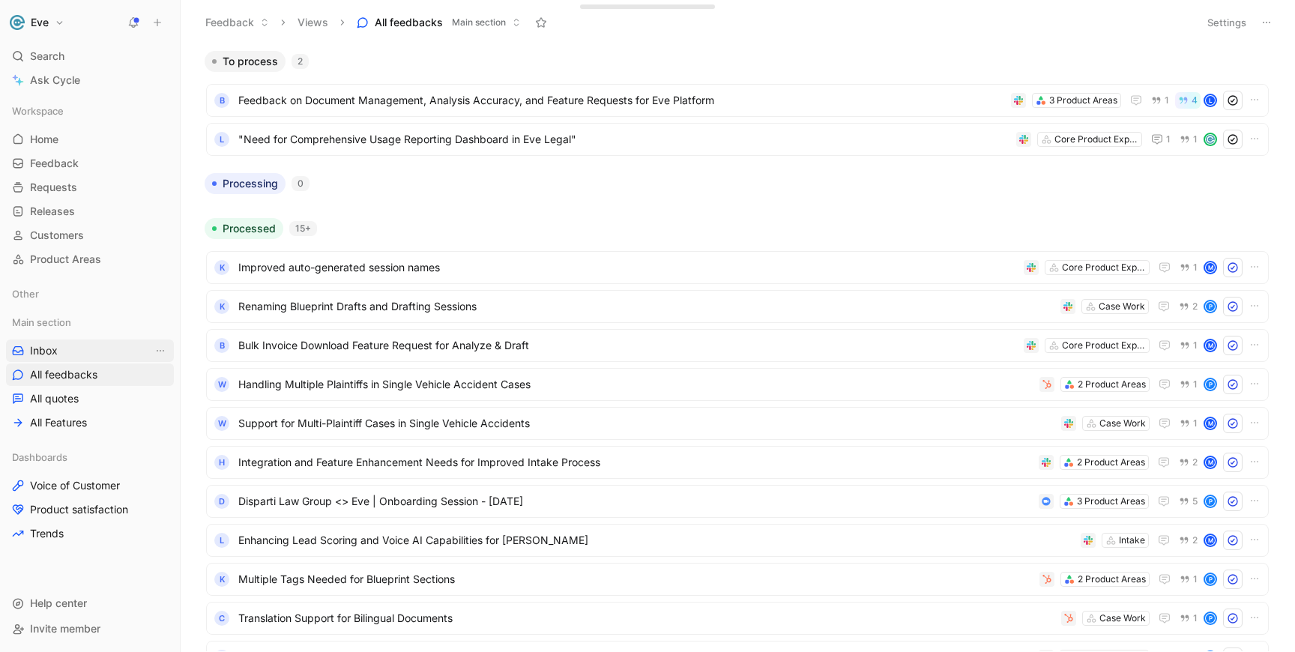
click at [69, 353] on link "Inbox" at bounding box center [90, 351] width 168 height 22
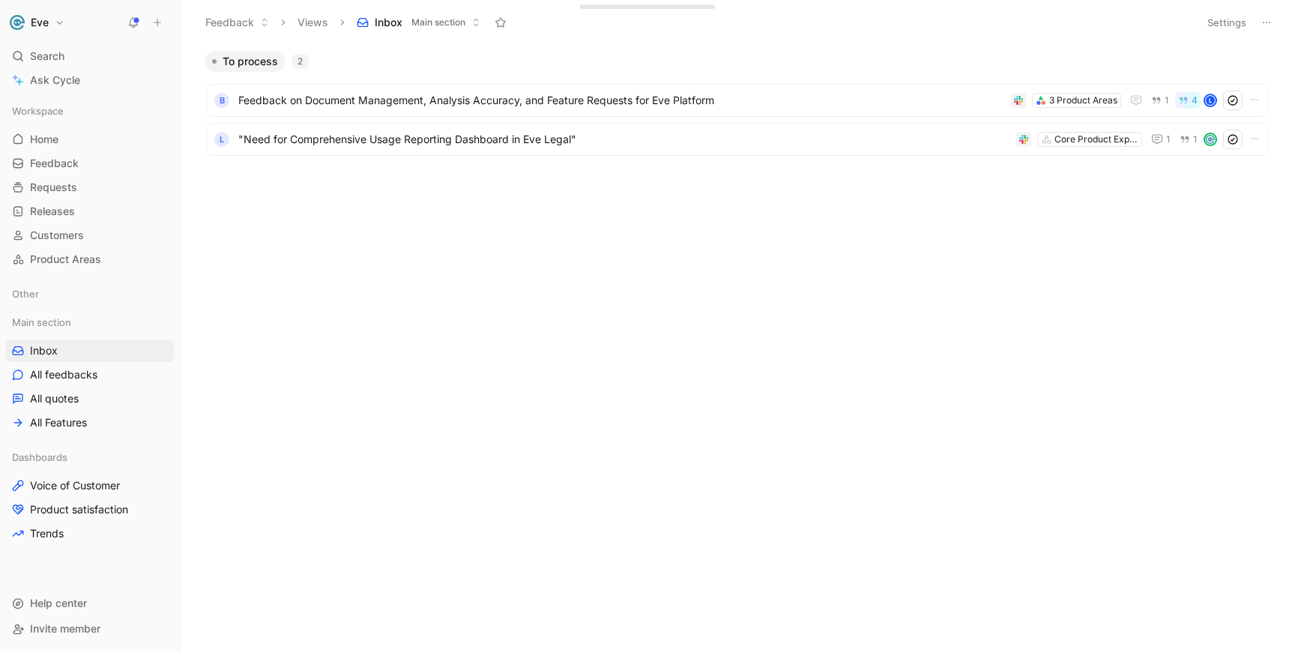
click at [312, 22] on button "Views" at bounding box center [313, 22] width 44 height 22
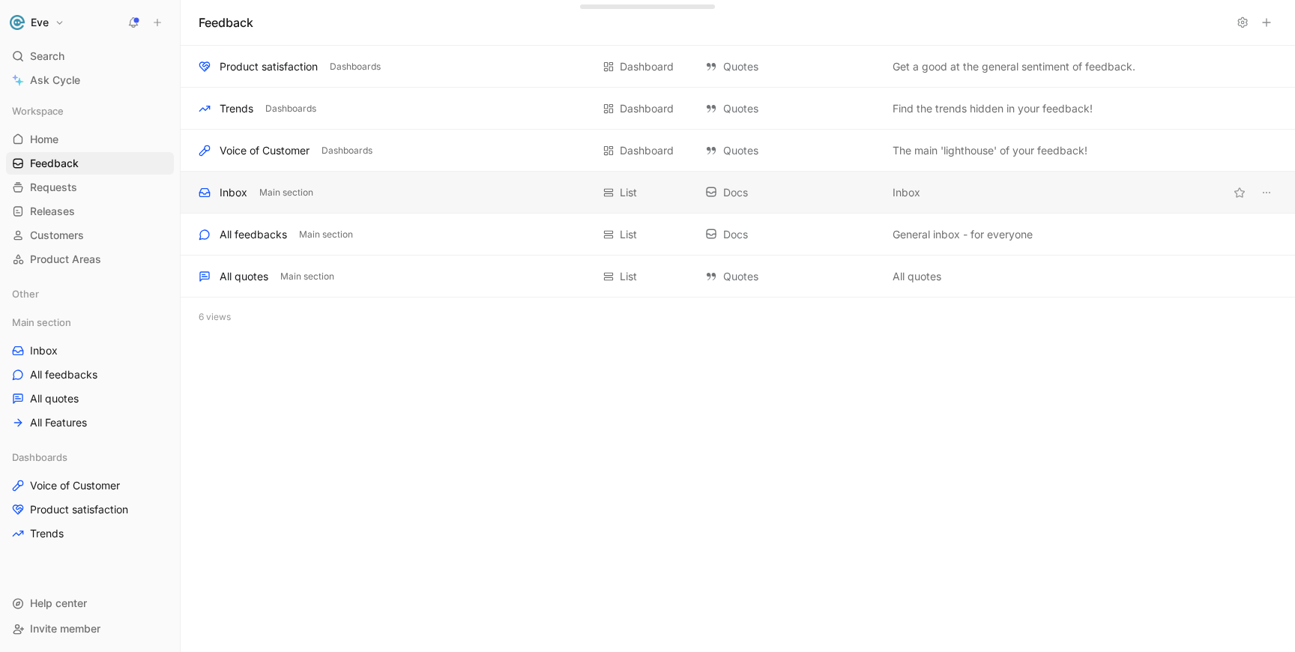
click at [228, 195] on div "Inbox" at bounding box center [234, 193] width 28 height 18
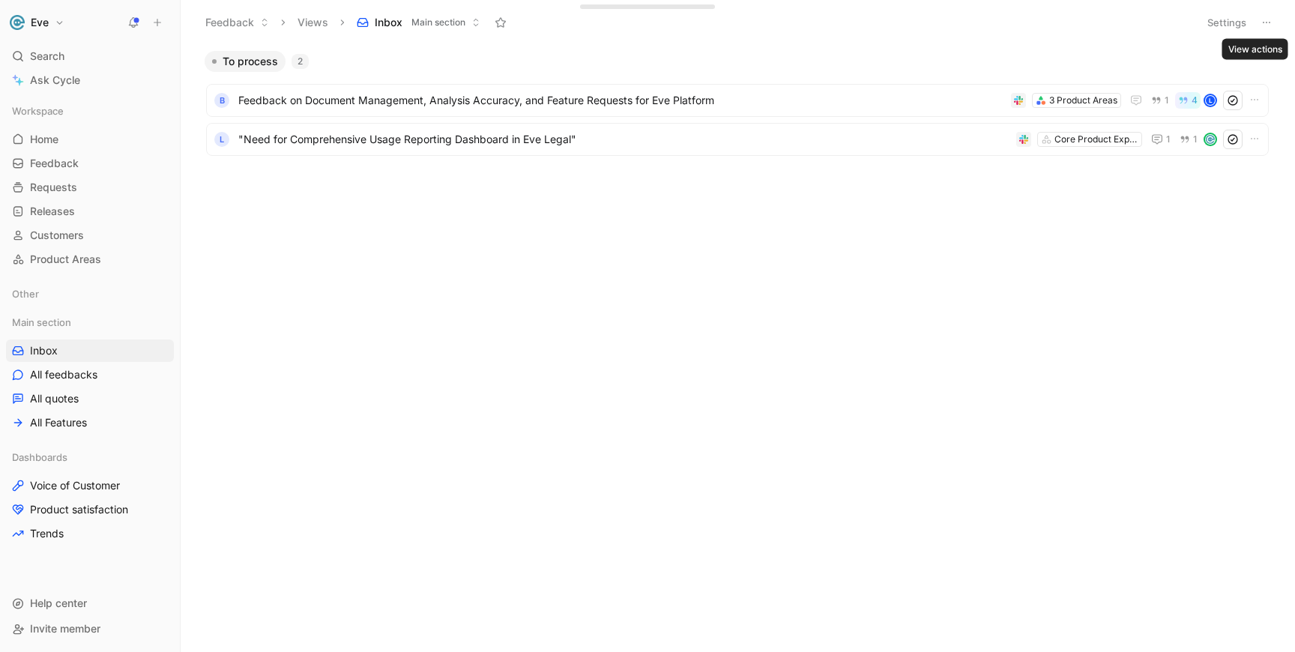
click at [1276, 16] on button at bounding box center [1266, 22] width 21 height 21
